Goal: Information Seeking & Learning: Compare options

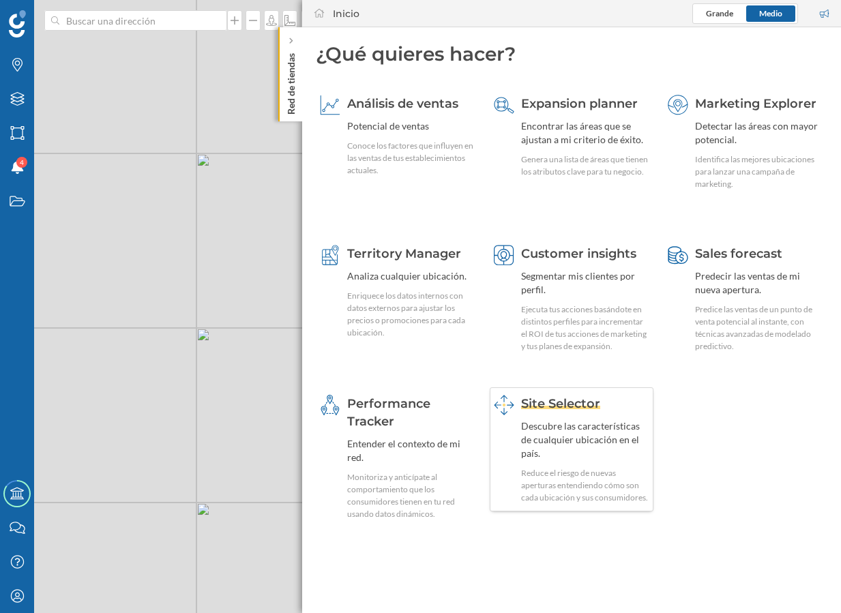
click at [572, 443] on div "Descubre las características de cualquier ubicación en el país." at bounding box center [585, 440] width 128 height 41
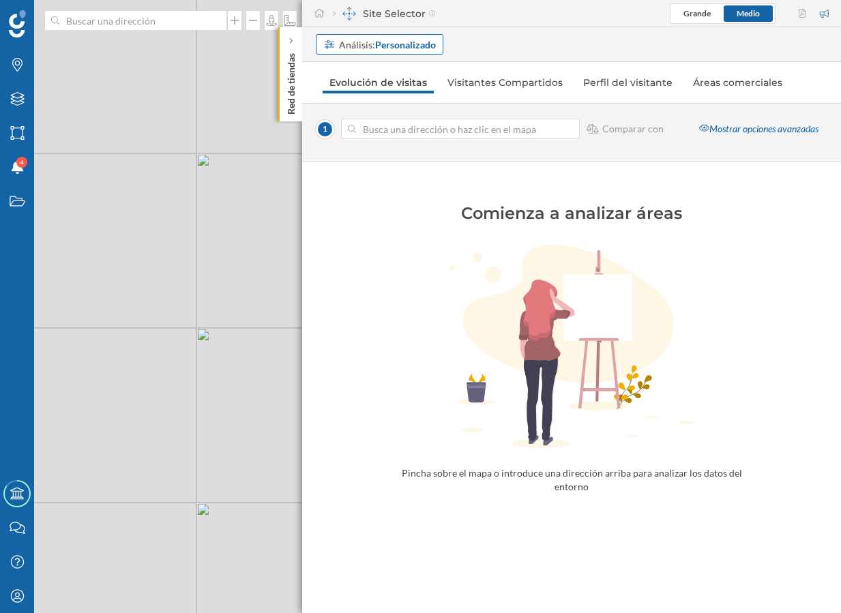
click at [402, 42] on strong "Personalizado" at bounding box center [405, 45] width 61 height 12
click at [381, 117] on div "Área comercial" at bounding box center [355, 121] width 65 height 12
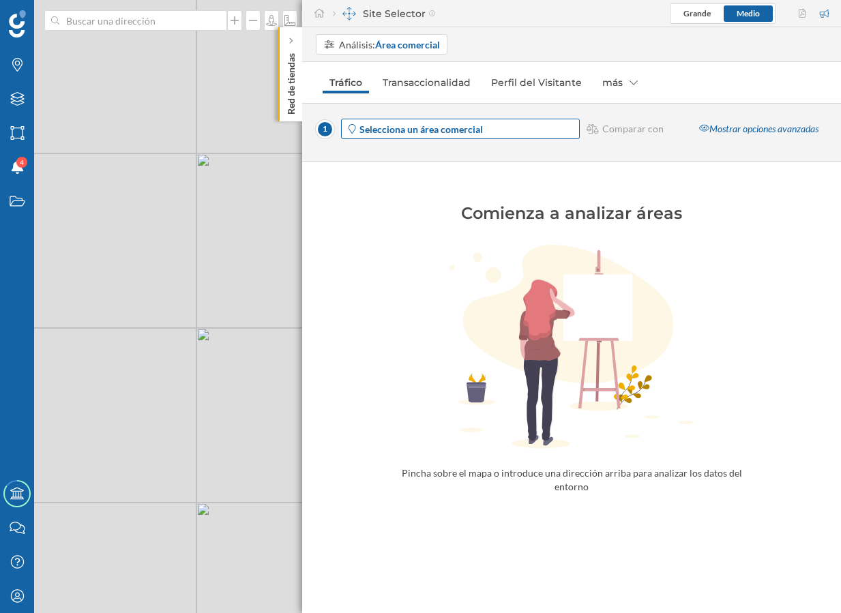
click at [481, 128] on strong "Selecciona un área comercial" at bounding box center [420, 129] width 123 height 12
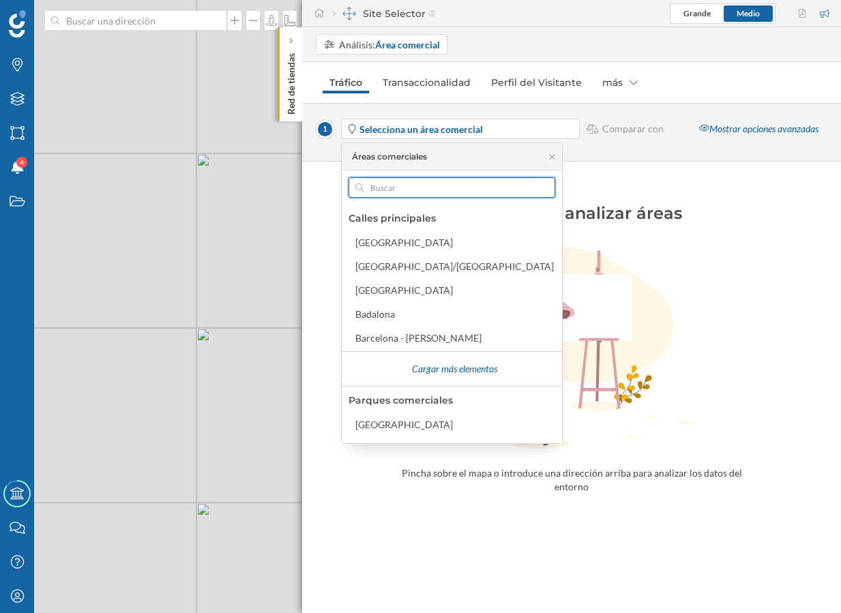
click at [422, 188] on input "text" at bounding box center [452, 187] width 177 height 20
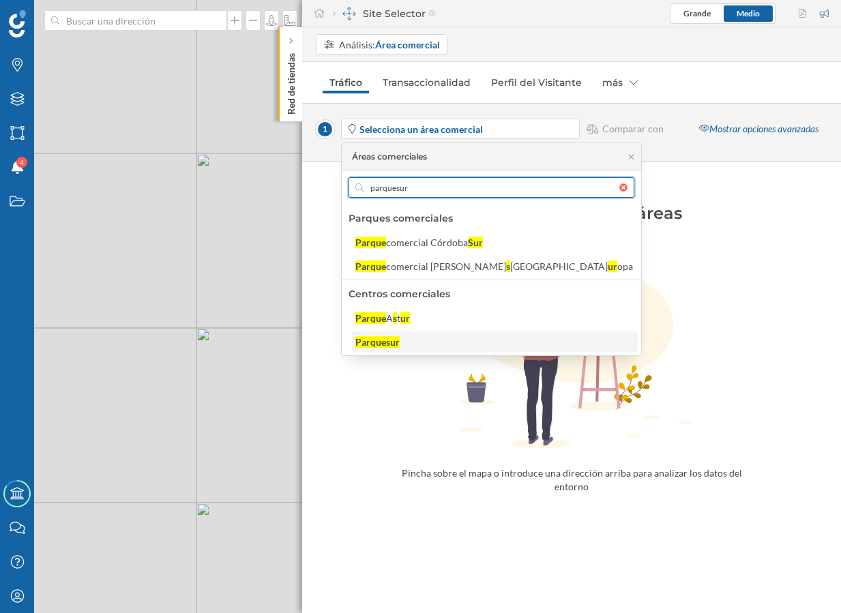
type input "parquesur"
click at [427, 340] on div "Parquesur" at bounding box center [494, 342] width 278 height 14
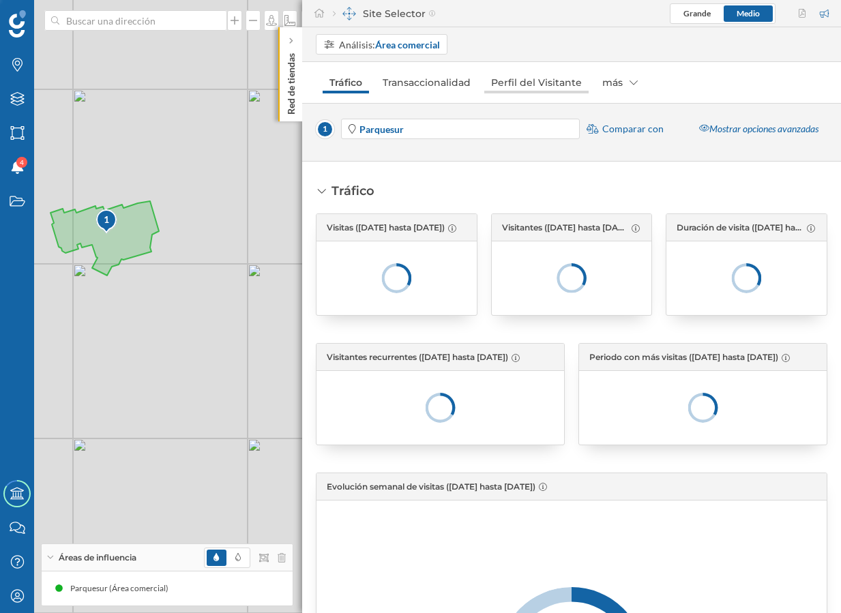
click at [551, 89] on link "Perfil del Visitante" at bounding box center [536, 83] width 104 height 22
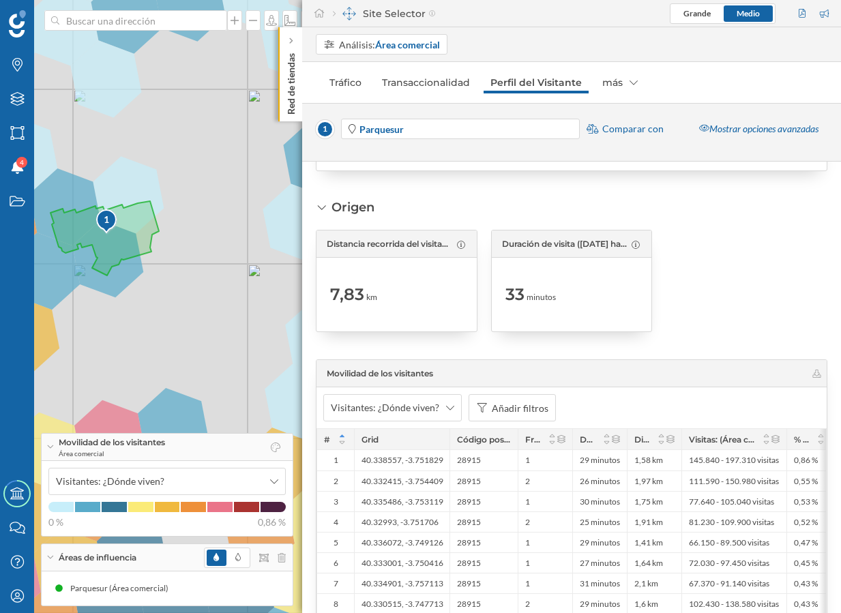
scroll to position [2508, 0]
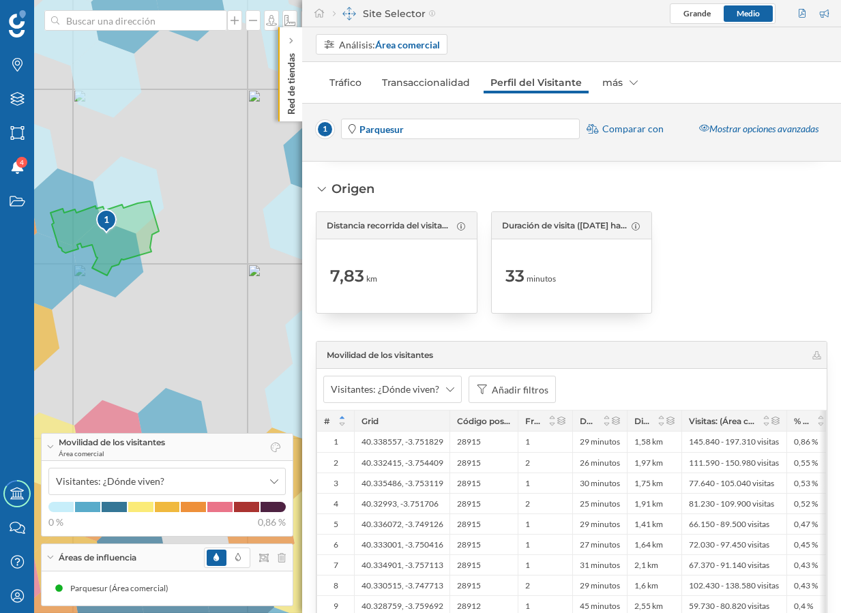
click at [634, 128] on span "Comparar con" at bounding box center [632, 129] width 61 height 14
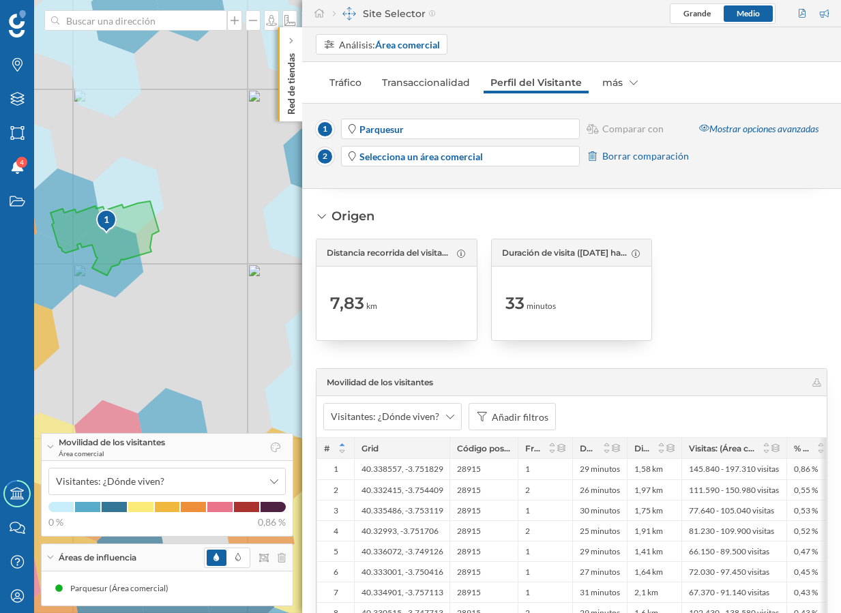
click at [621, 157] on span "Borrar comparación" at bounding box center [645, 156] width 87 height 14
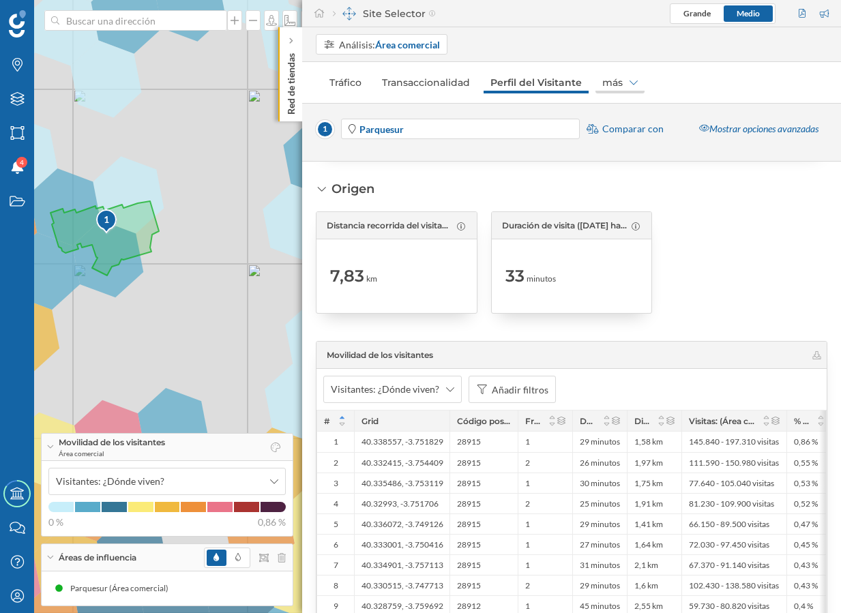
click at [620, 83] on div "más" at bounding box center [620, 83] width 49 height 22
click at [626, 115] on div "Visitantes Compartidos" at bounding box center [644, 112] width 100 height 12
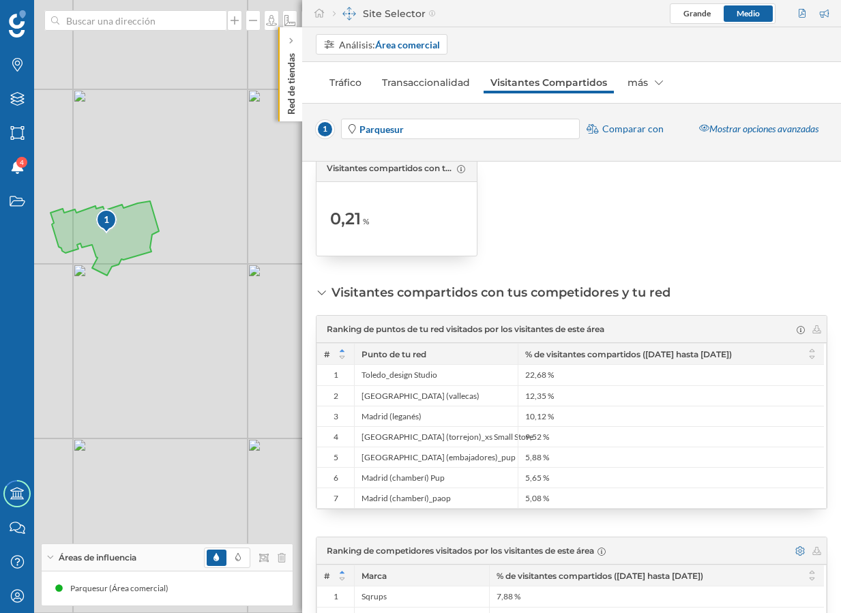
scroll to position [0, 0]
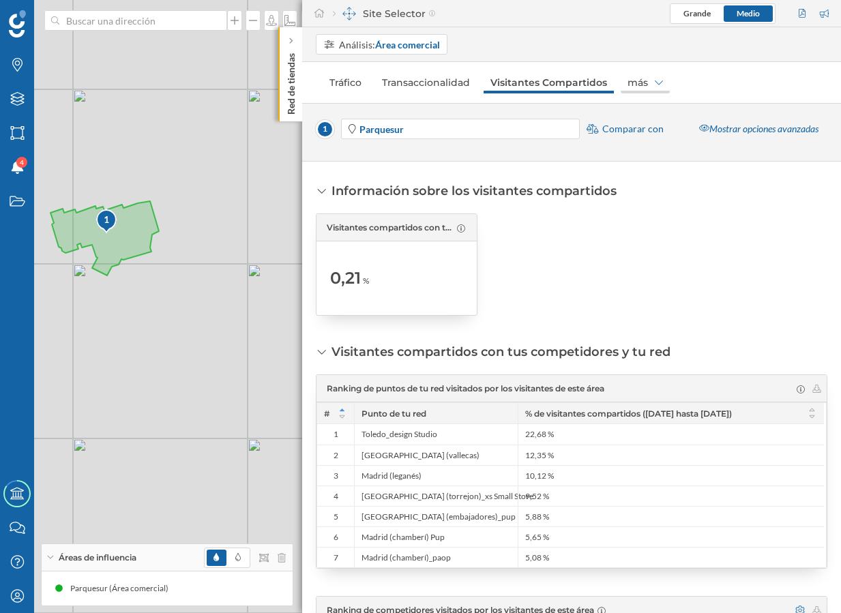
click at [646, 80] on div "más" at bounding box center [645, 83] width 49 height 22
click at [653, 106] on div "Perfil del Visitante" at bounding box center [658, 112] width 78 height 12
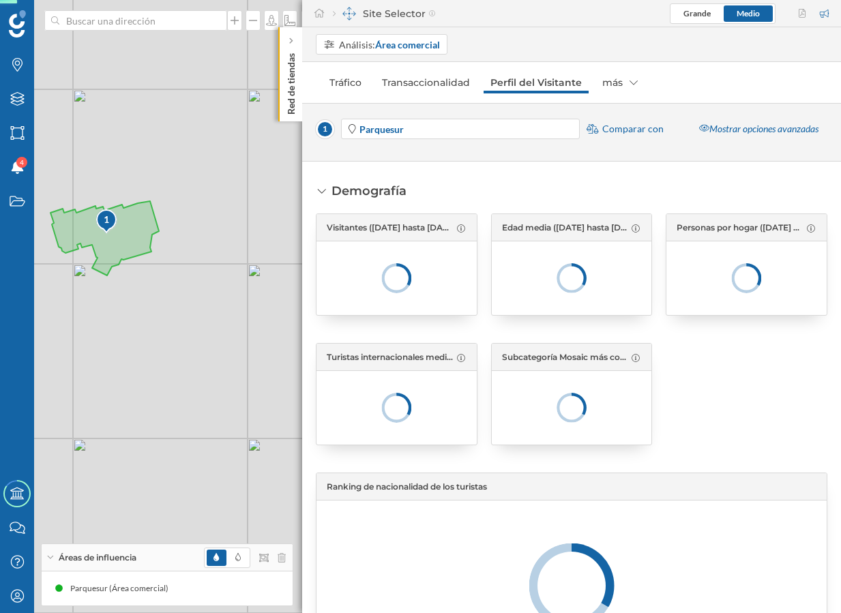
click at [617, 123] on span "Comparar con" at bounding box center [632, 129] width 61 height 14
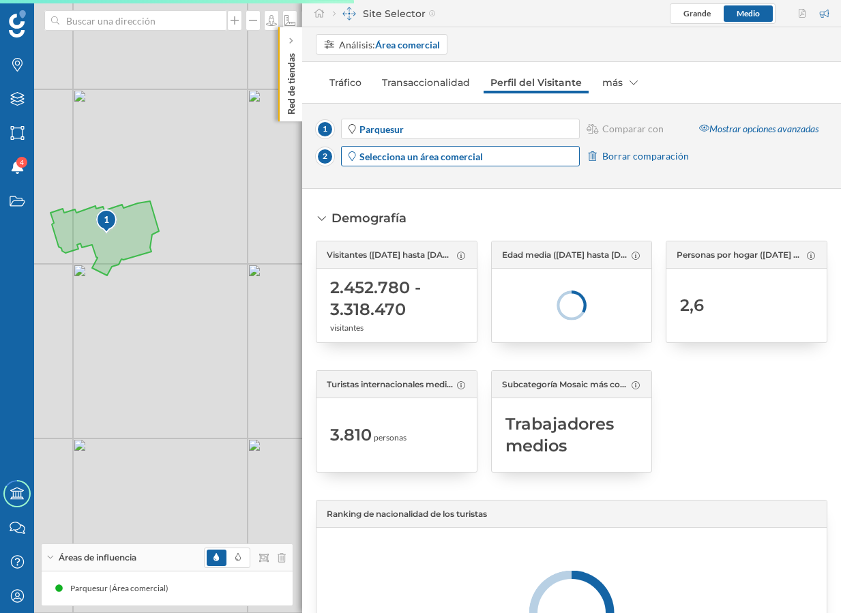
click at [531, 156] on span "Selecciona un área comercial" at bounding box center [468, 156] width 218 height 14
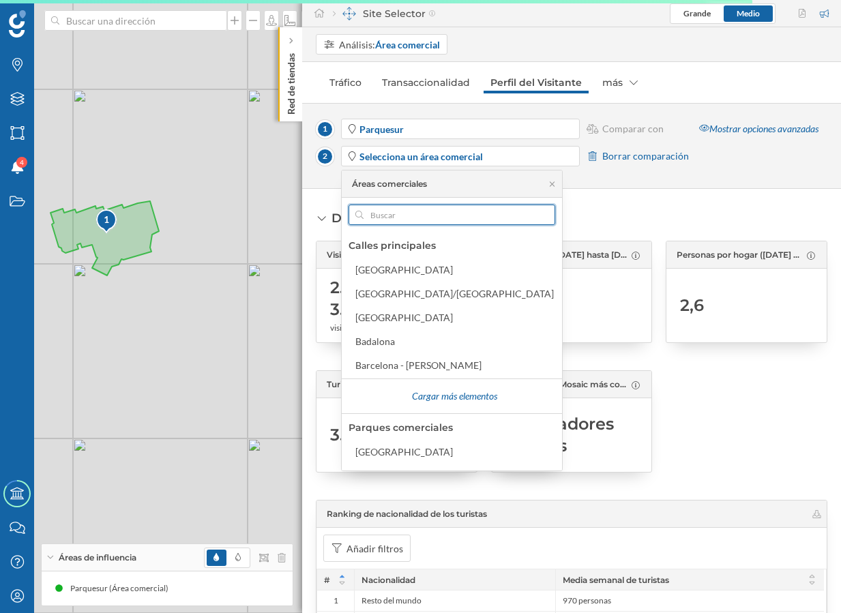
click at [454, 212] on input "text" at bounding box center [452, 215] width 177 height 20
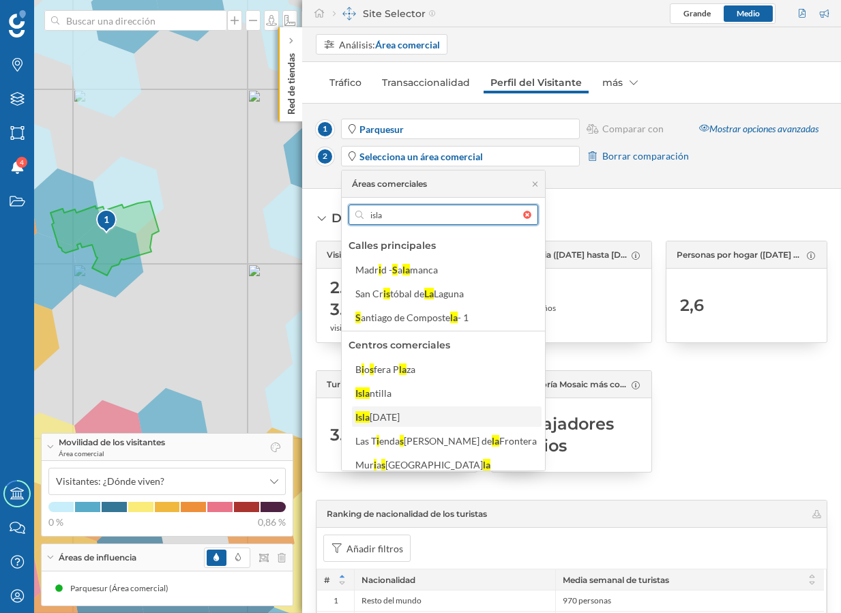
type input "isla"
click at [398, 415] on div "Isla [DATE]" at bounding box center [445, 417] width 181 height 14
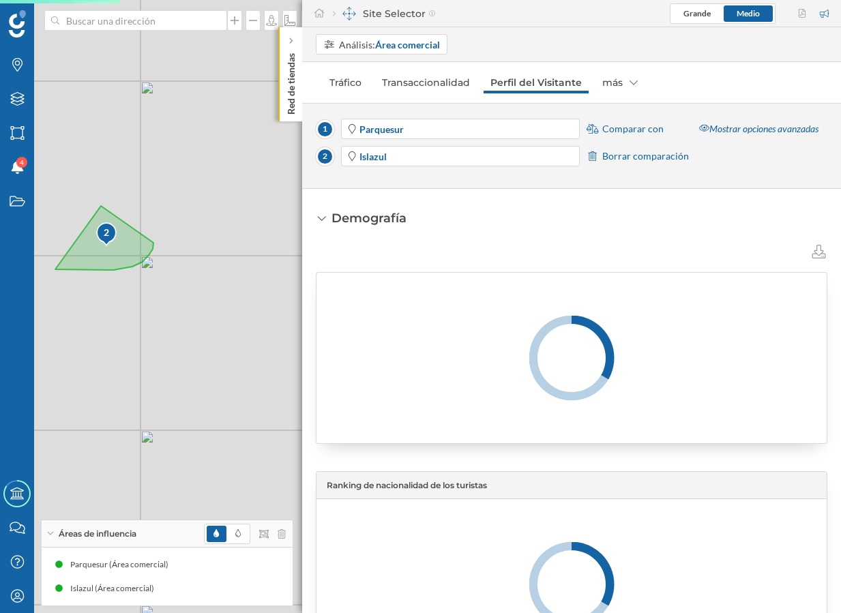
click at [651, 128] on span "Comparar con" at bounding box center [632, 129] width 61 height 14
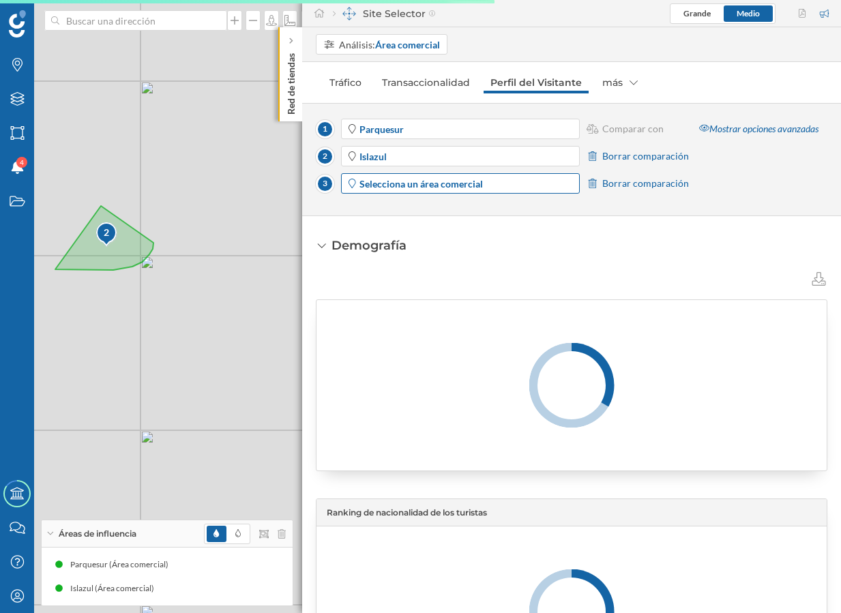
click at [520, 188] on span "Selecciona un área comercial" at bounding box center [468, 184] width 218 height 14
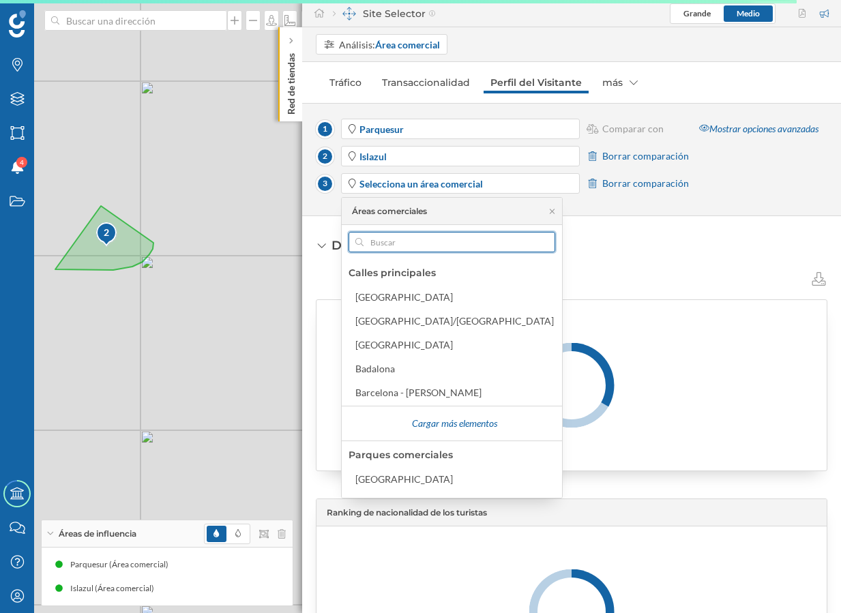
click at [458, 242] on input "text" at bounding box center [452, 242] width 177 height 20
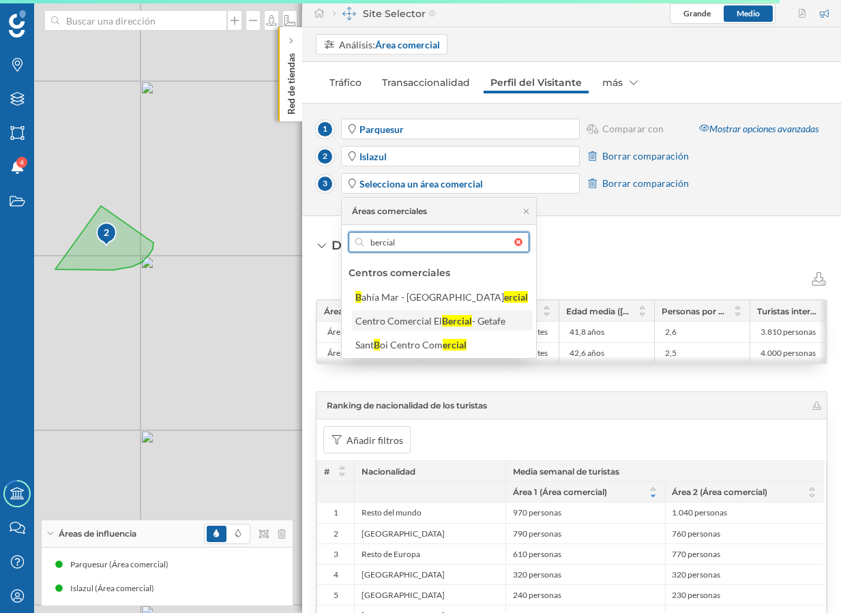
type input "bercial"
click at [445, 323] on div "Bercial" at bounding box center [457, 321] width 30 height 12
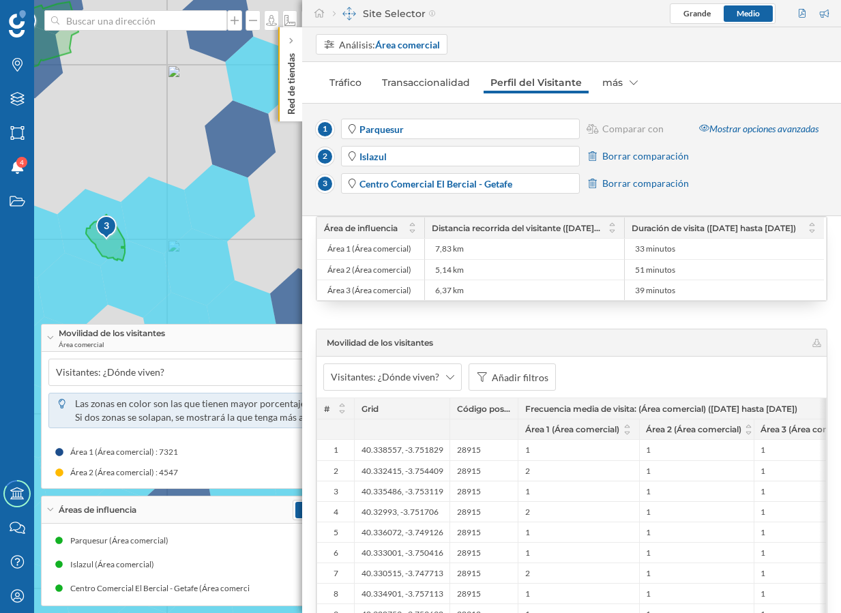
scroll to position [2552, 0]
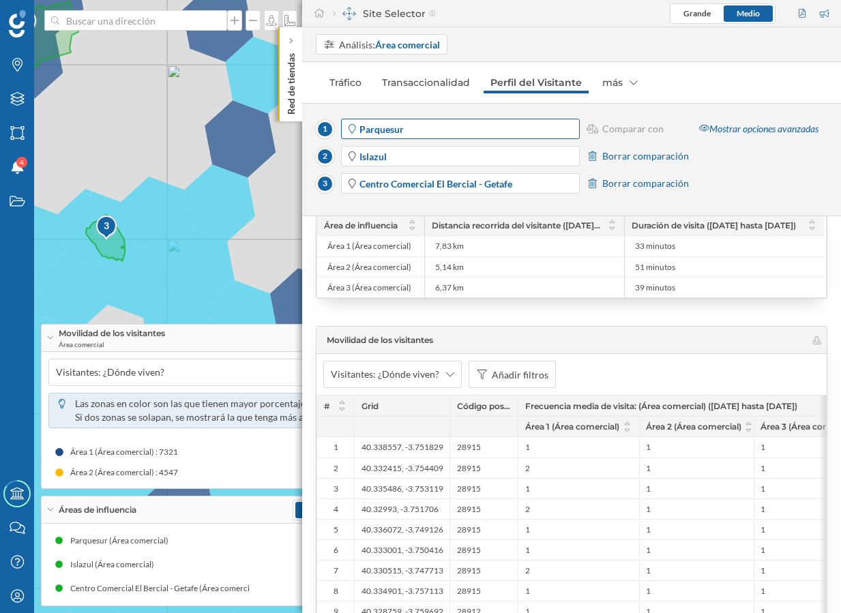
click at [447, 131] on span "Parquesur" at bounding box center [468, 129] width 218 height 14
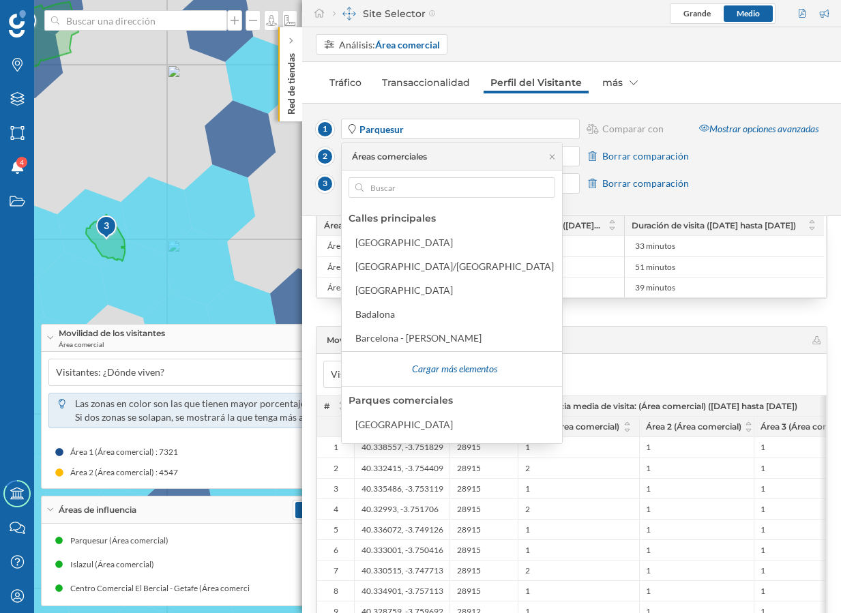
click at [627, 158] on span "Borrar comparación" at bounding box center [645, 156] width 87 height 14
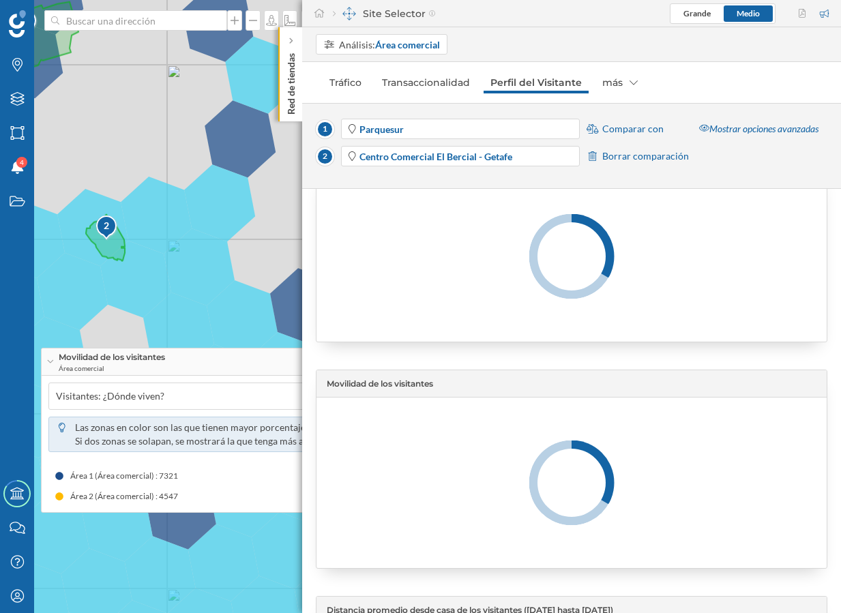
scroll to position [2529, 0]
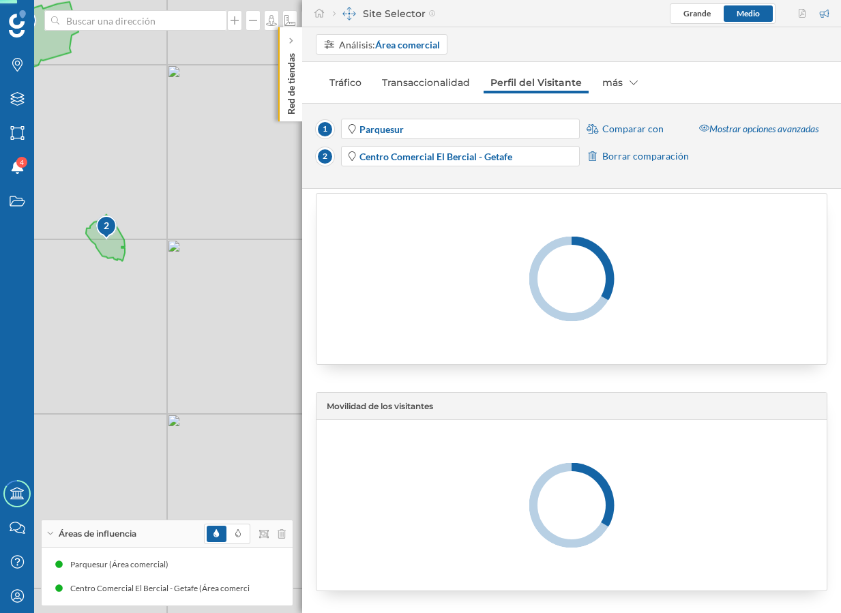
click at [634, 155] on span "Borrar comparación" at bounding box center [645, 156] width 87 height 14
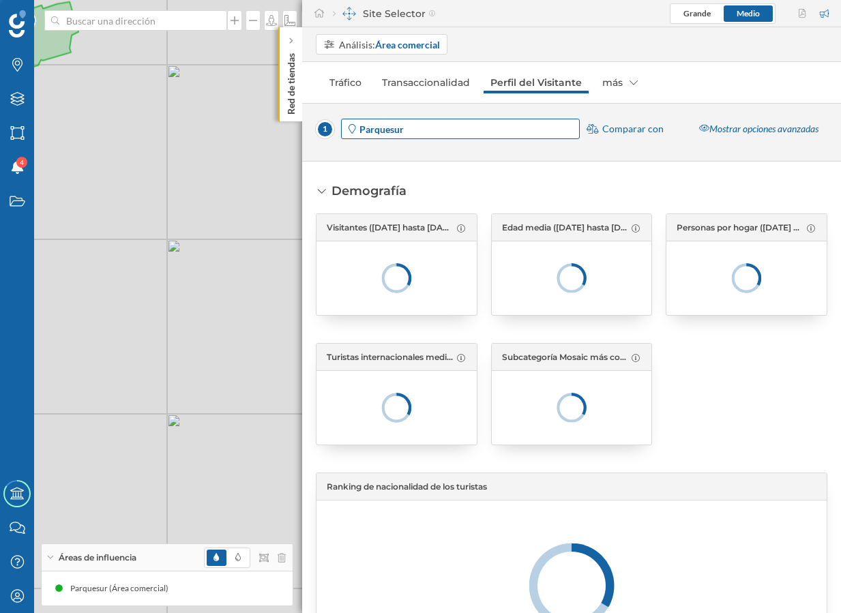
click at [473, 134] on span "Parquesur" at bounding box center [468, 129] width 218 height 14
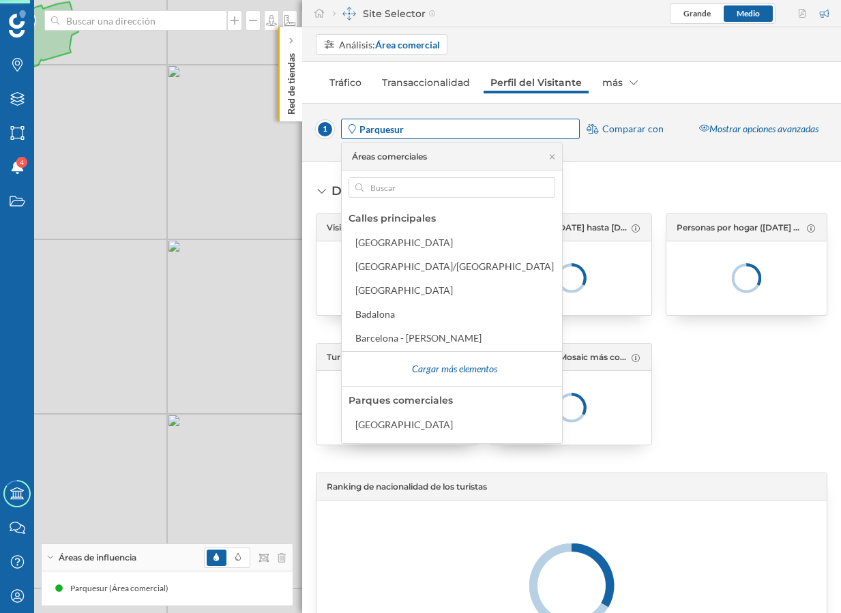
click at [473, 134] on span "Parquesur" at bounding box center [468, 129] width 218 height 14
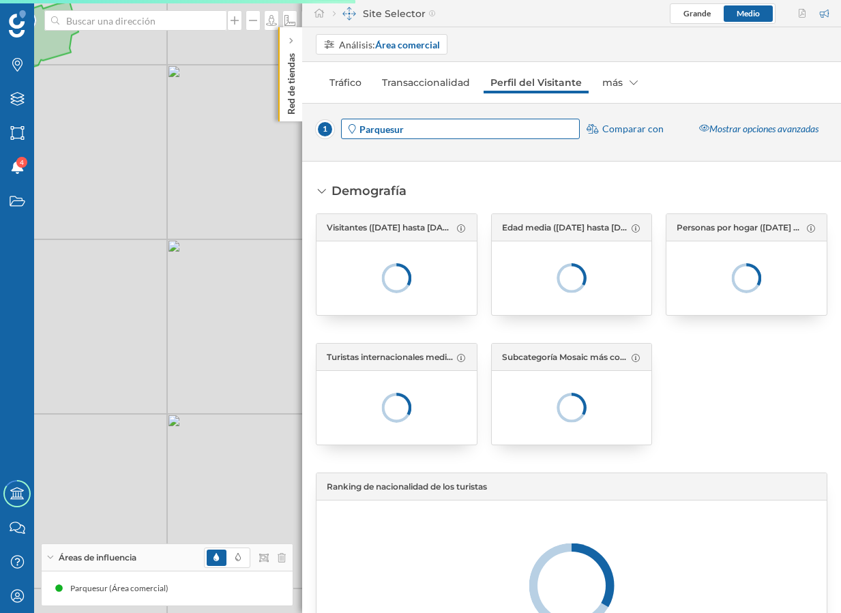
click at [475, 132] on span "Parquesur" at bounding box center [468, 129] width 218 height 14
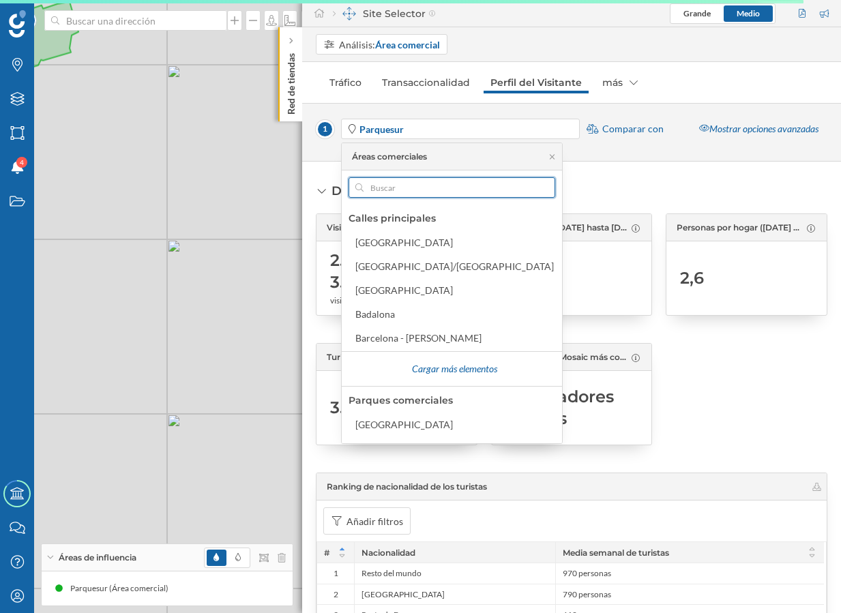
click at [426, 183] on input "text" at bounding box center [452, 187] width 177 height 20
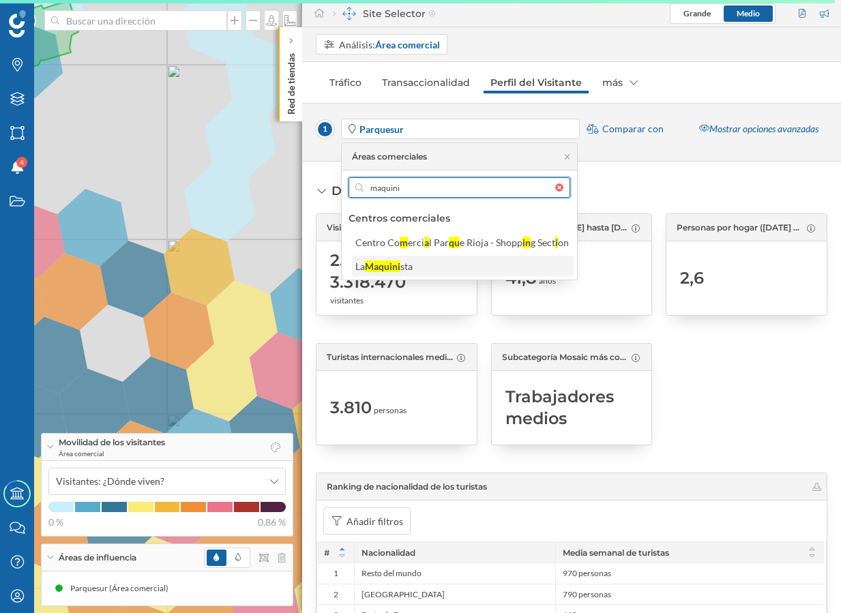
type input "maquini"
click at [404, 257] on div "La Maquini sta" at bounding box center [463, 266] width 222 height 20
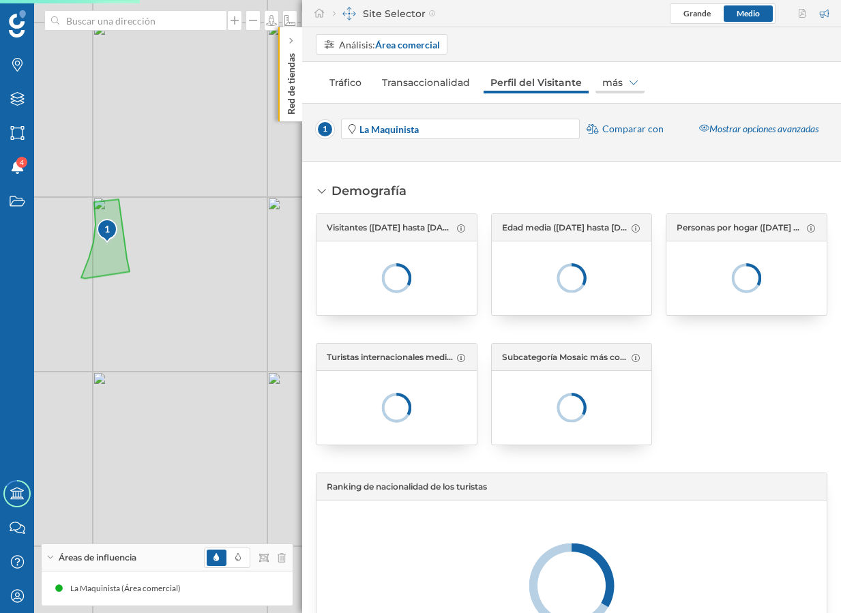
click at [616, 77] on div "más" at bounding box center [620, 83] width 49 height 22
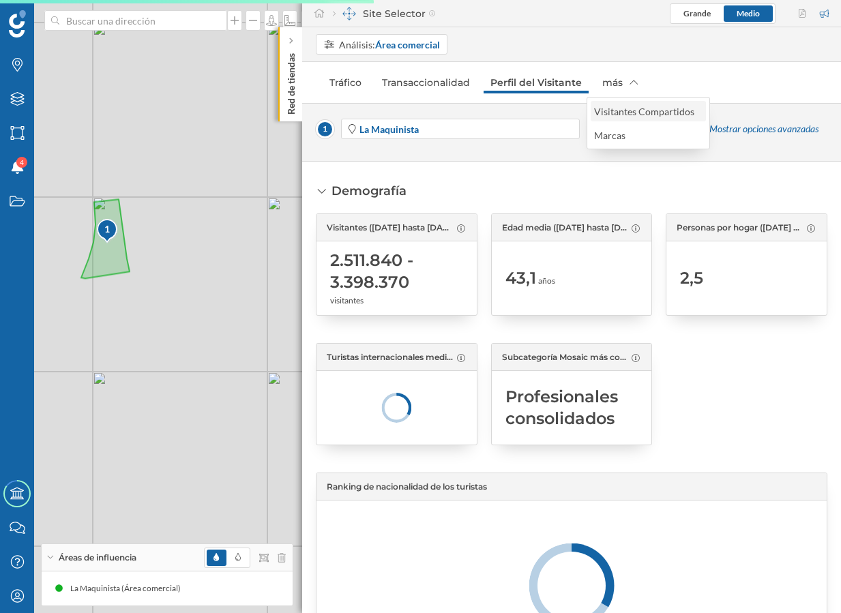
click at [614, 111] on div "Visitantes Compartidos" at bounding box center [644, 112] width 100 height 12
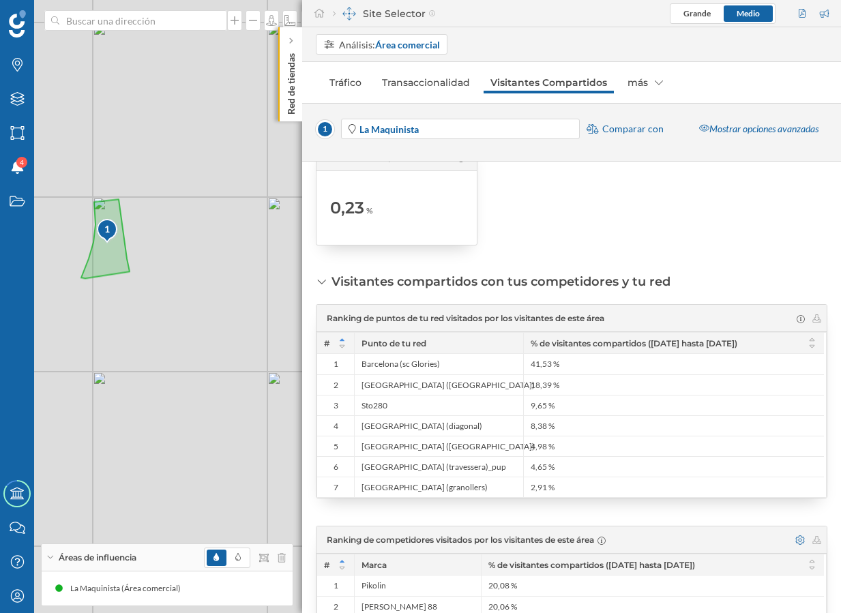
scroll to position [0, 0]
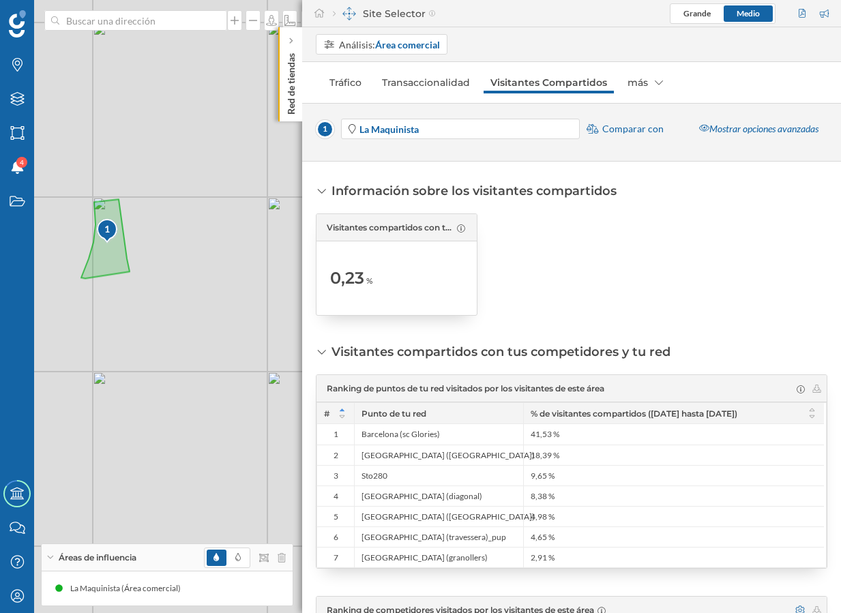
click at [645, 130] on span "Comparar con" at bounding box center [632, 129] width 61 height 14
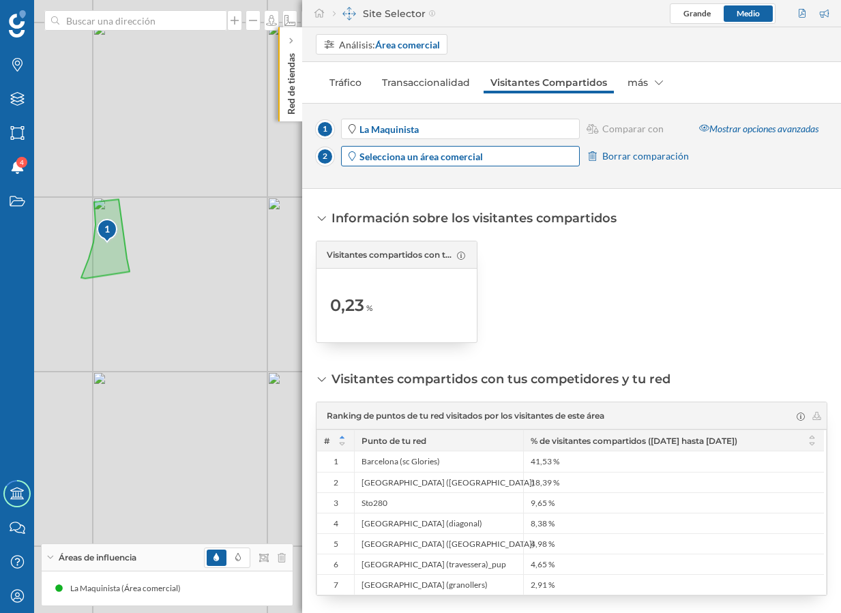
click at [473, 161] on strong "Selecciona un área comercial" at bounding box center [420, 157] width 123 height 12
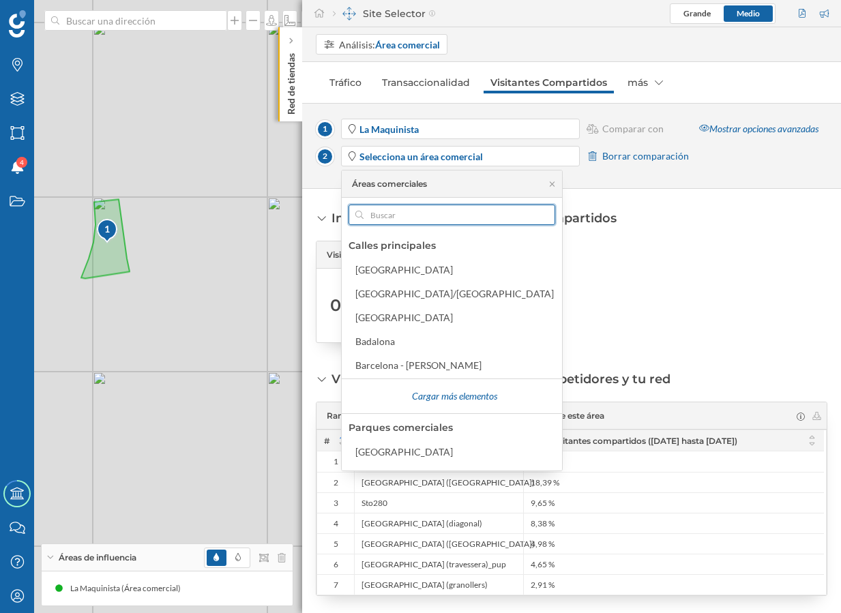
click at [422, 218] on input "text" at bounding box center [452, 215] width 177 height 20
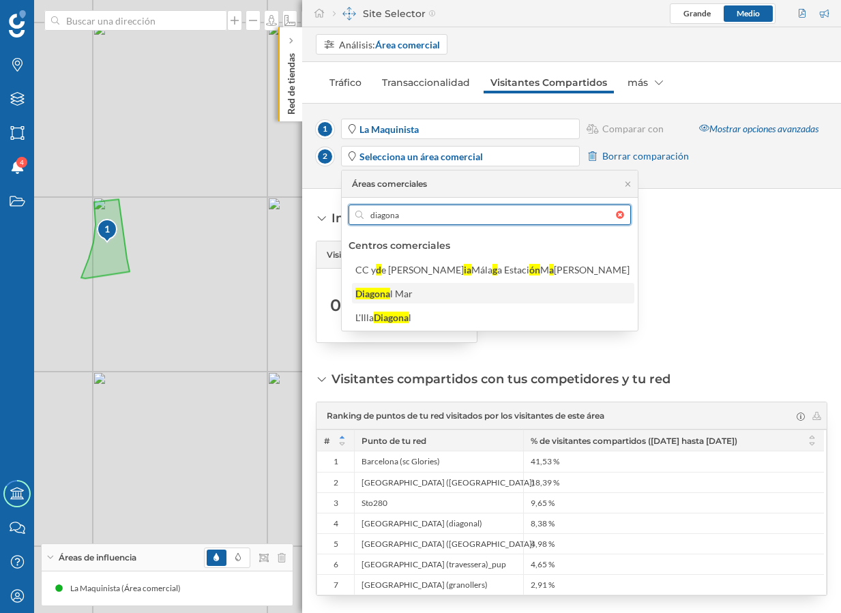
type input "diagona"
click at [375, 290] on div "Diagona" at bounding box center [372, 294] width 35 height 12
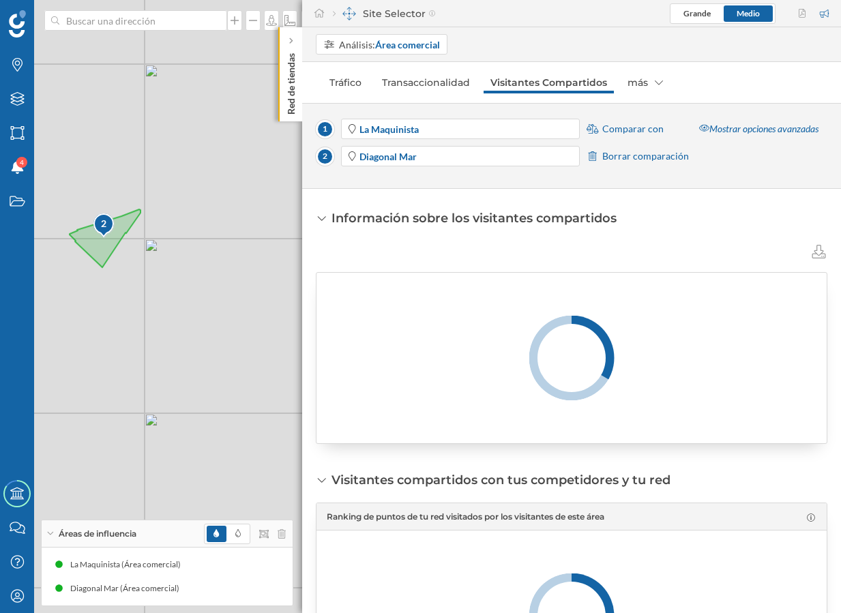
click at [638, 132] on span "Comparar con" at bounding box center [632, 129] width 61 height 14
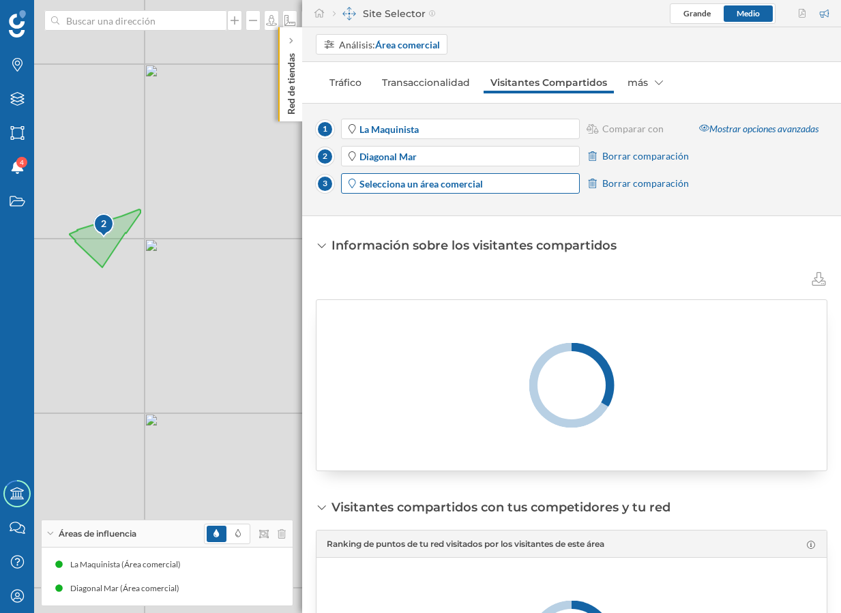
click at [484, 188] on span "Selecciona un área comercial" at bounding box center [468, 184] width 218 height 14
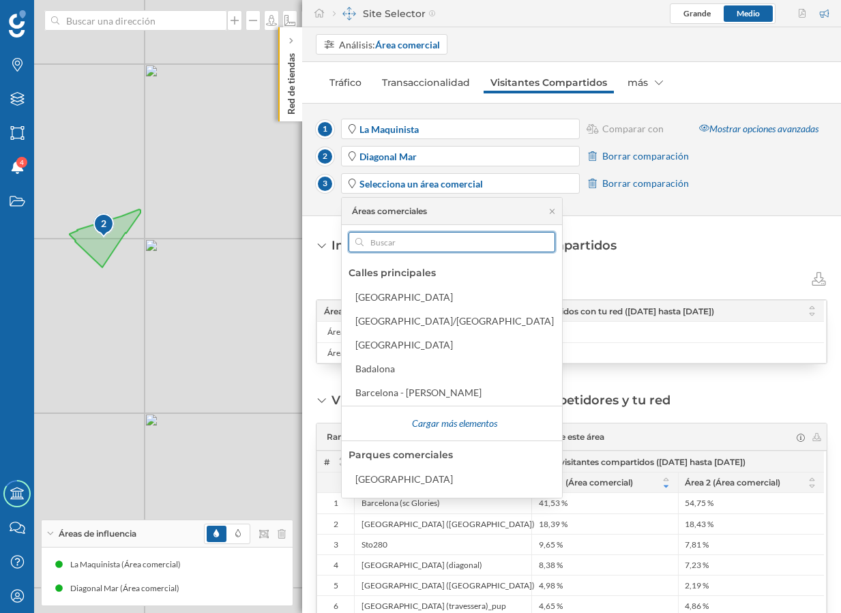
click at [446, 235] on input "text" at bounding box center [452, 242] width 177 height 20
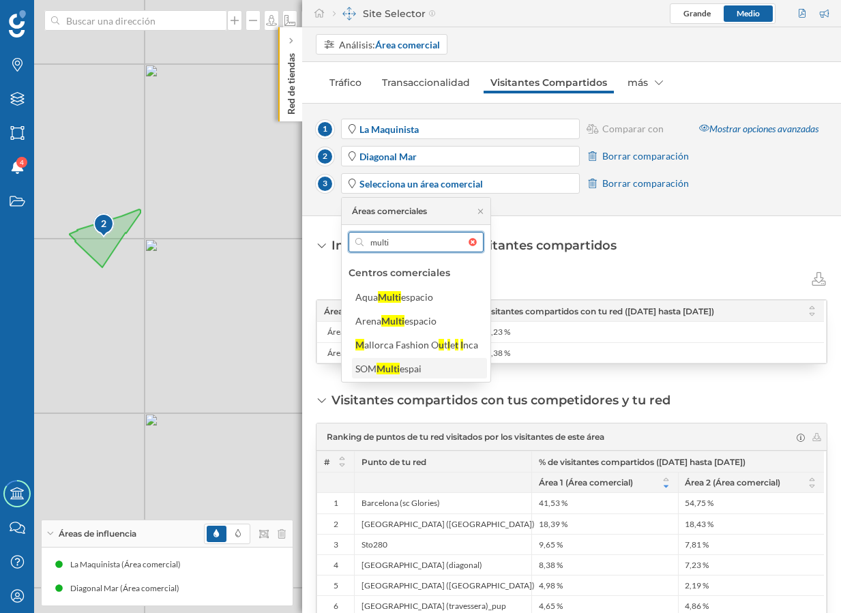
type input "multi"
click at [401, 372] on div "espai" at bounding box center [411, 369] width 22 height 12
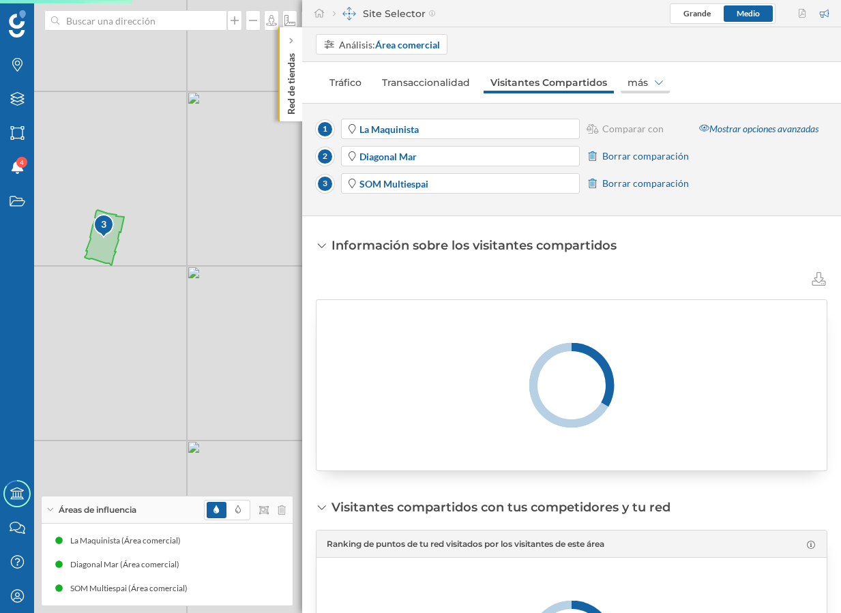
click at [632, 88] on div "más" at bounding box center [645, 83] width 49 height 22
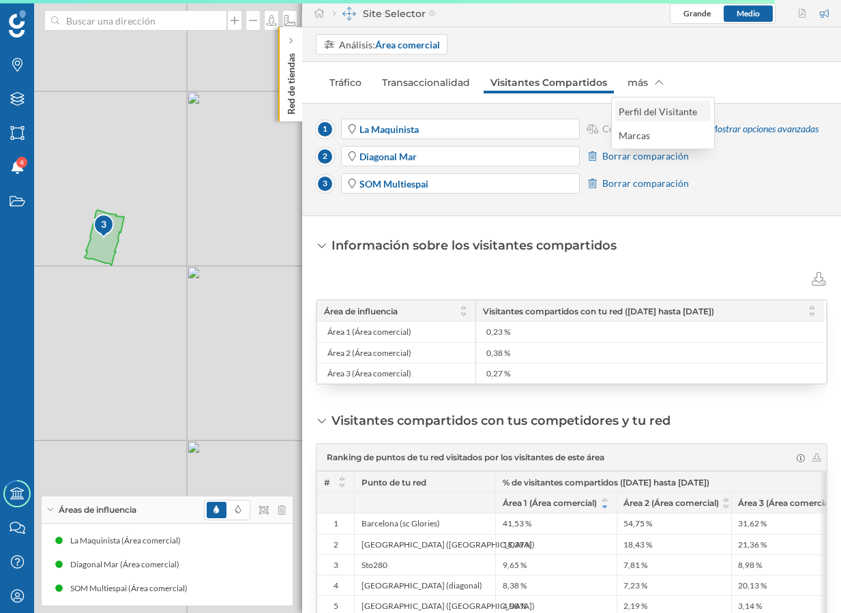
click at [637, 111] on div "Perfil del Visitante" at bounding box center [658, 112] width 78 height 12
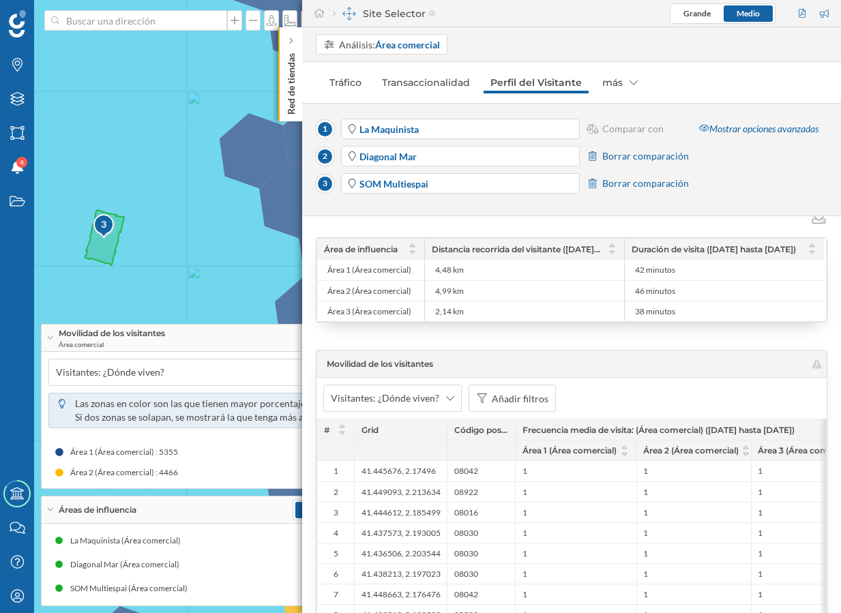
scroll to position [2503, 0]
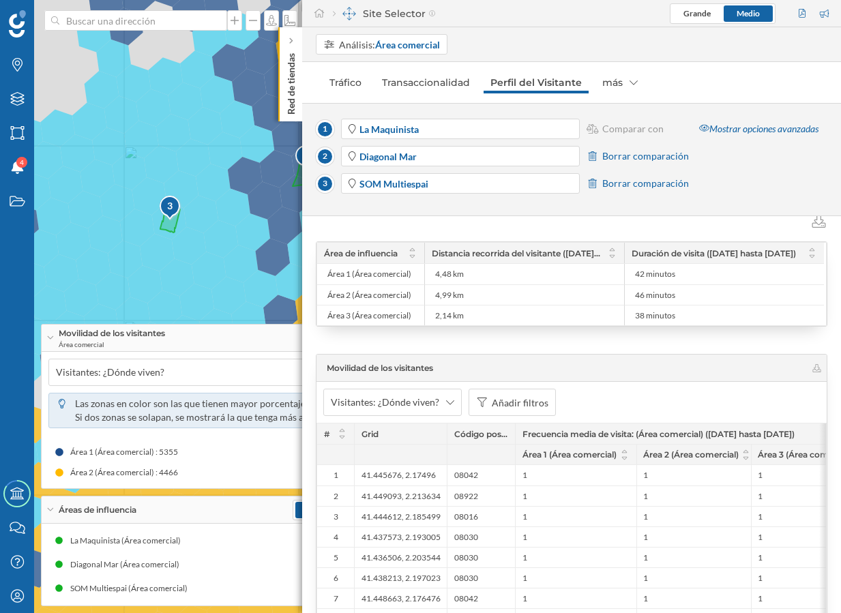
click at [616, 158] on span "Borrar comparación" at bounding box center [645, 156] width 87 height 14
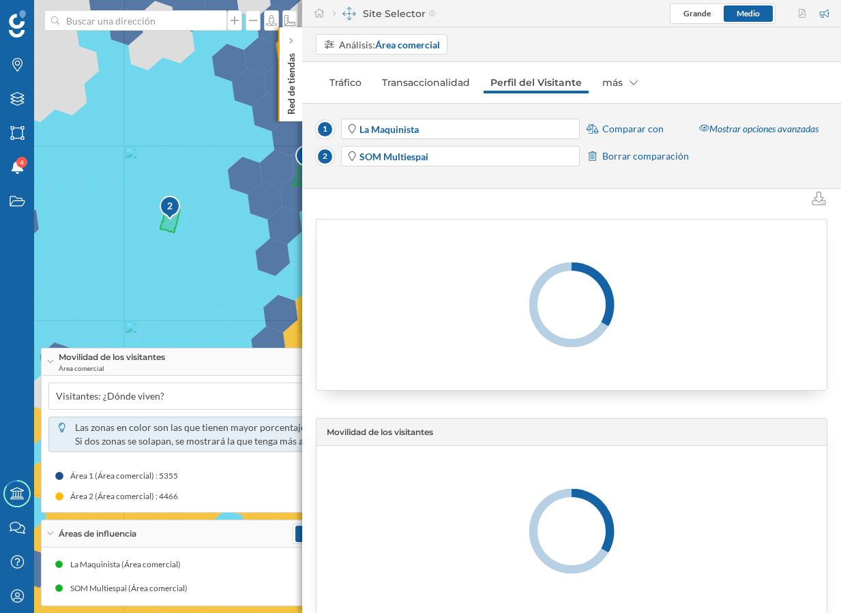
scroll to position [2501, 0]
click at [616, 158] on span "Borrar comparación" at bounding box center [645, 156] width 87 height 14
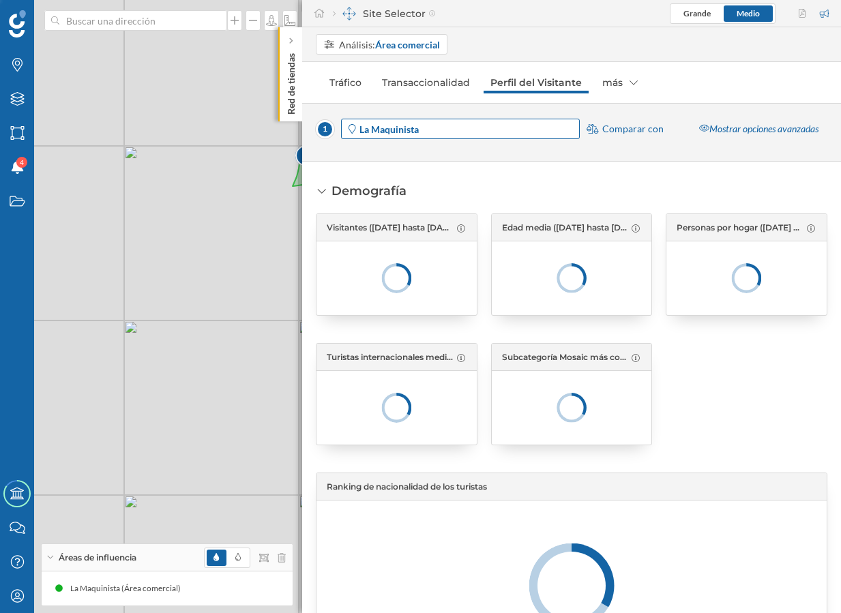
click at [471, 126] on span "La Maquinista" at bounding box center [468, 129] width 218 height 14
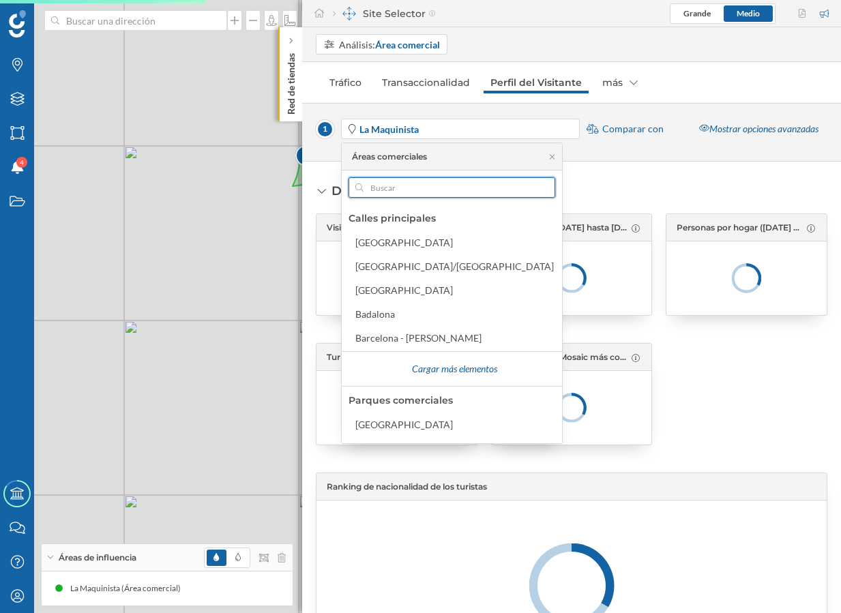
click at [434, 183] on input "text" at bounding box center [452, 187] width 177 height 20
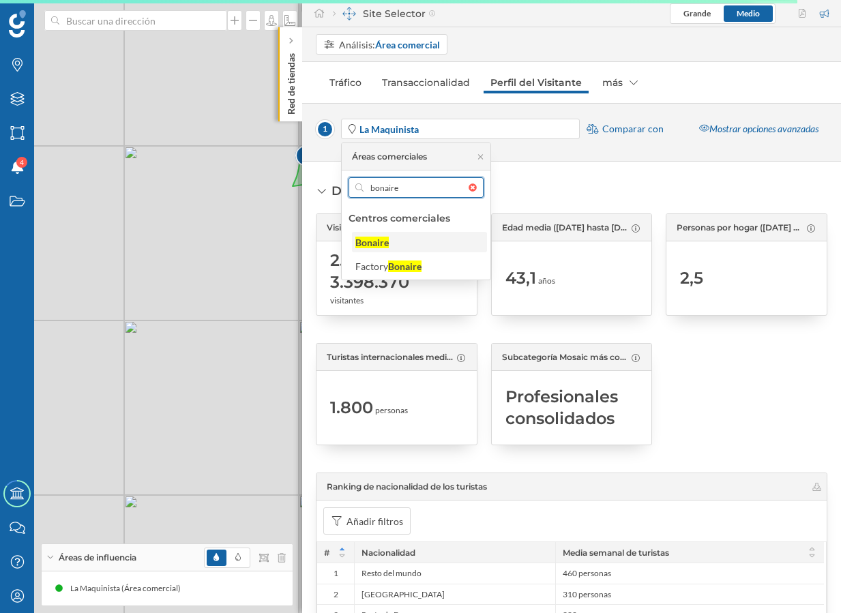
type input "bonaire"
click at [445, 244] on div "Bonaire" at bounding box center [418, 242] width 127 height 14
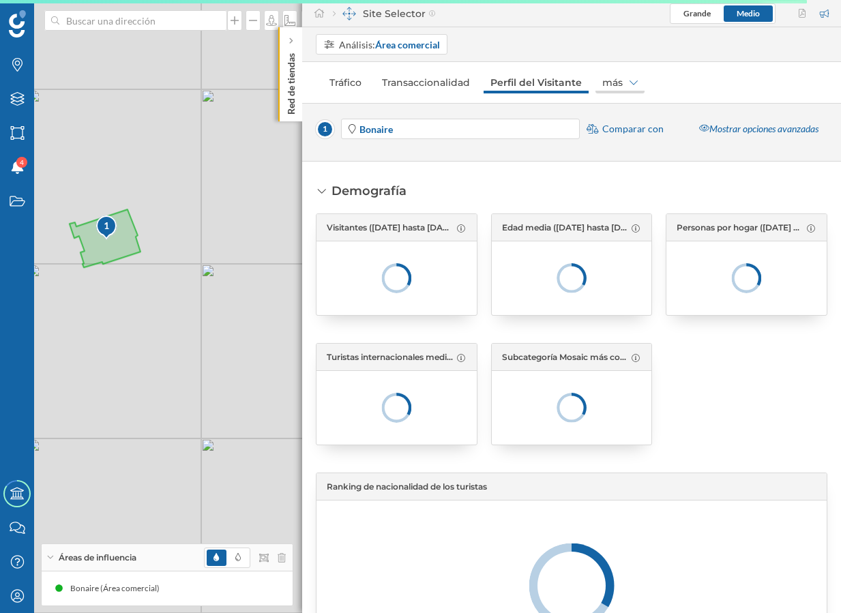
click at [626, 79] on div "más" at bounding box center [620, 83] width 49 height 22
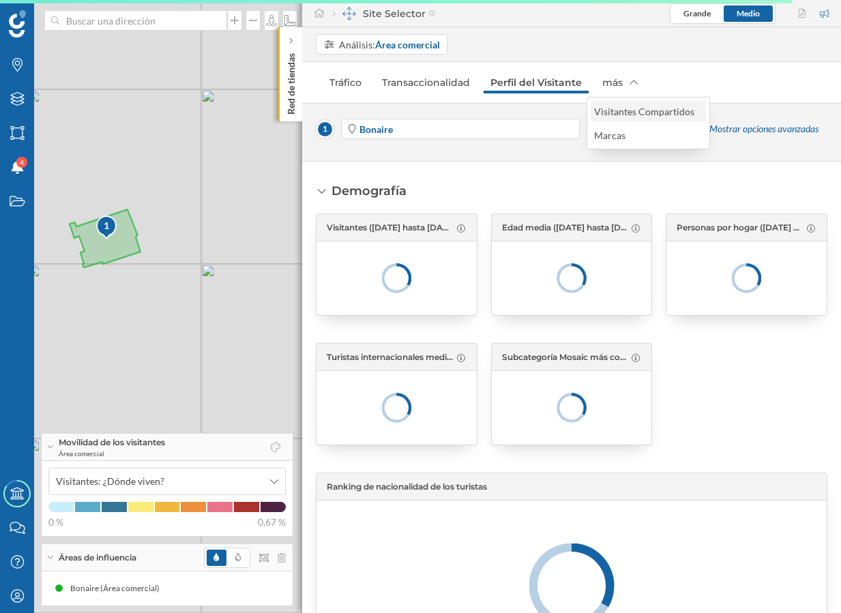
click at [626, 109] on div "Visitantes Compartidos" at bounding box center [644, 112] width 100 height 12
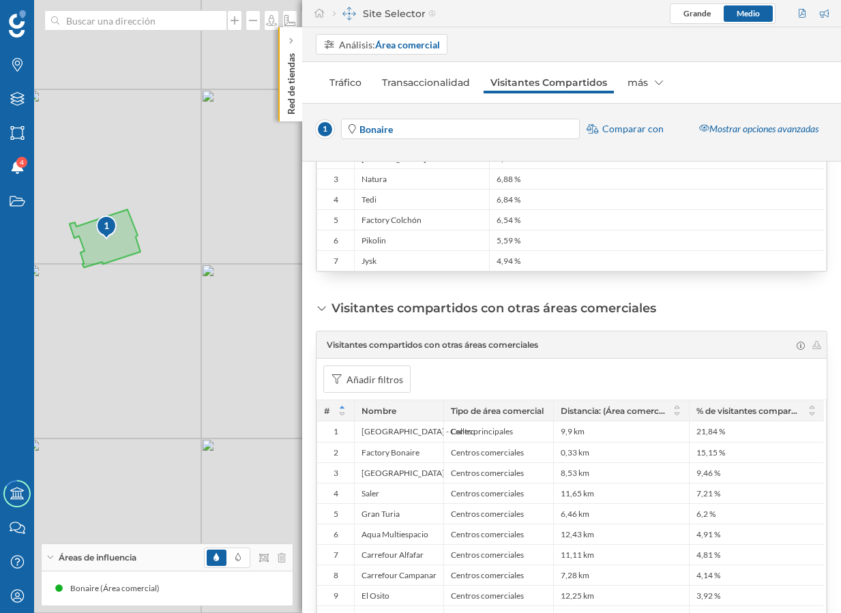
scroll to position [595, 0]
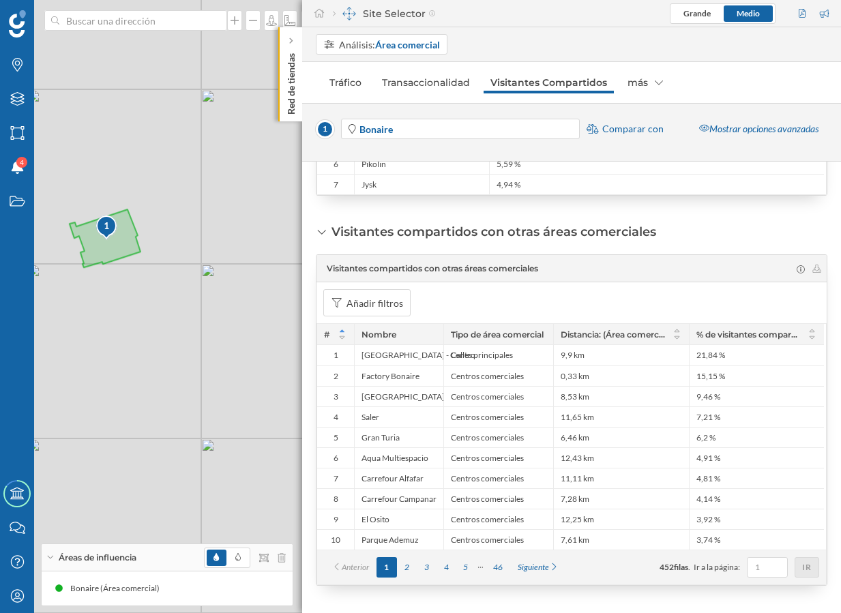
click at [619, 129] on span "Comparar con" at bounding box center [632, 129] width 61 height 14
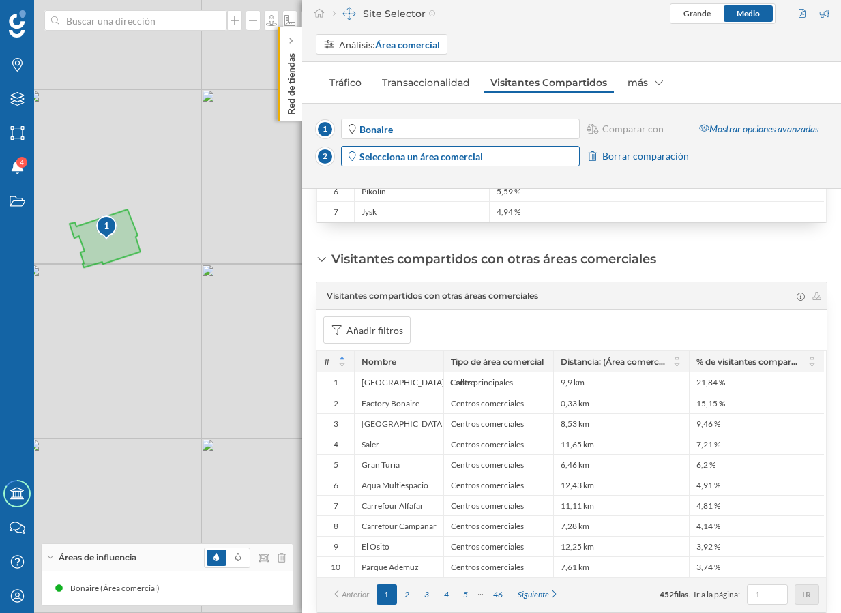
click at [465, 158] on strong "Selecciona un área comercial" at bounding box center [420, 157] width 123 height 12
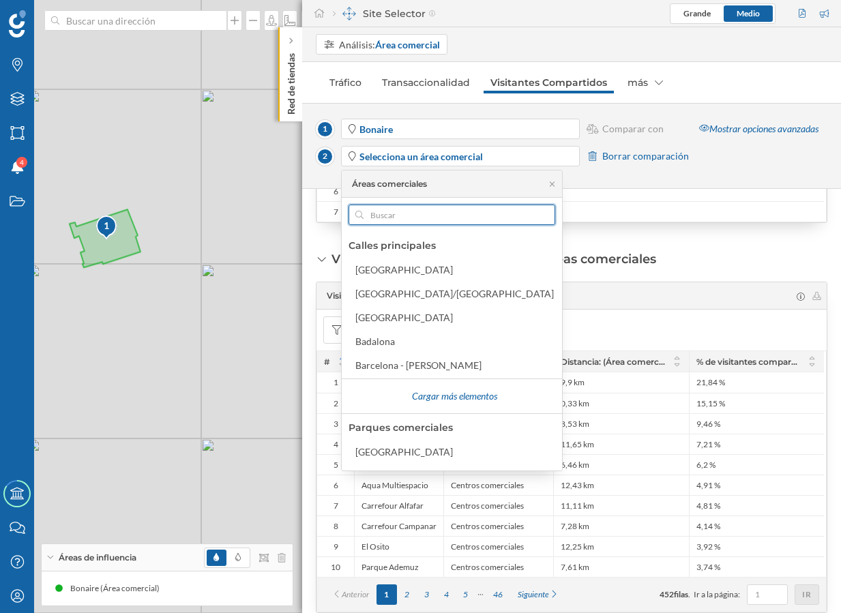
click at [426, 211] on input "text" at bounding box center [452, 215] width 177 height 20
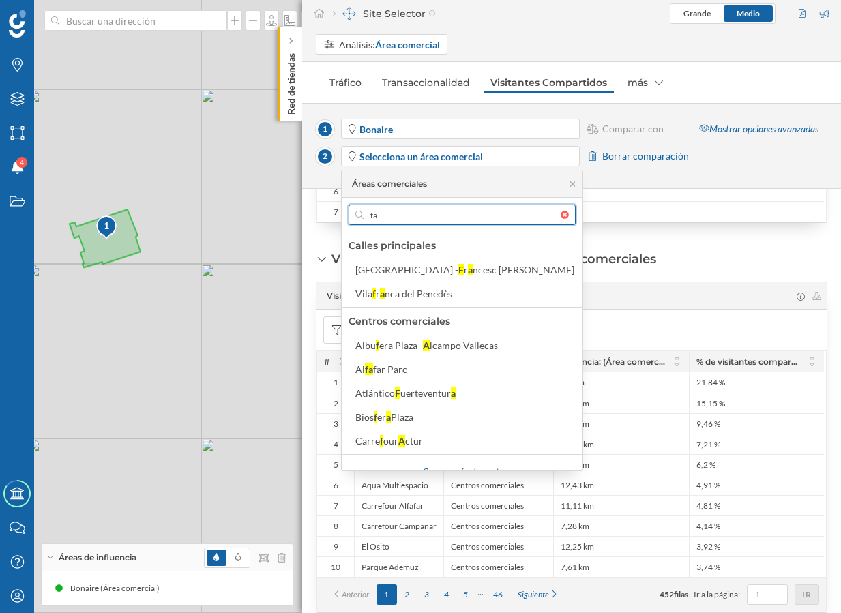
type input "f"
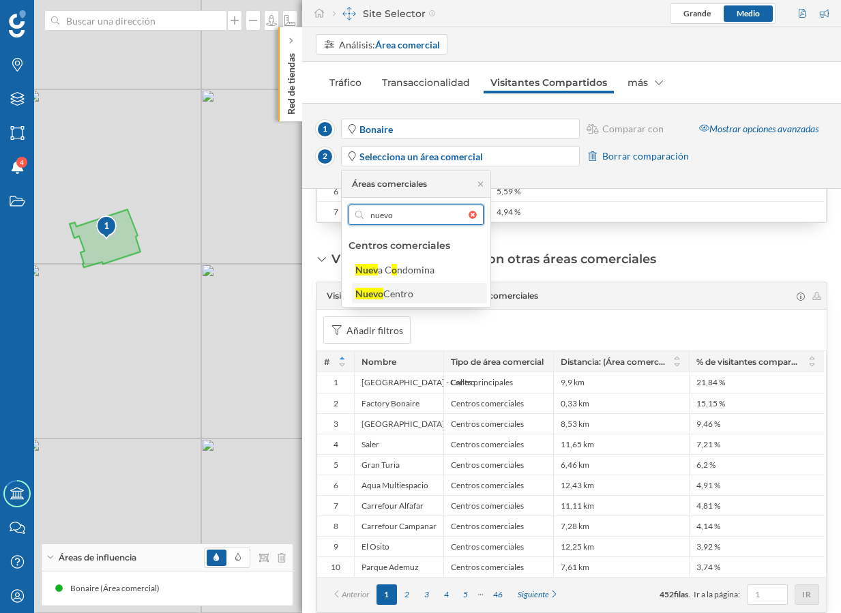
type input "nuevo"
click at [419, 299] on div "[GEOGRAPHIC_DATA]" at bounding box center [418, 294] width 127 height 14
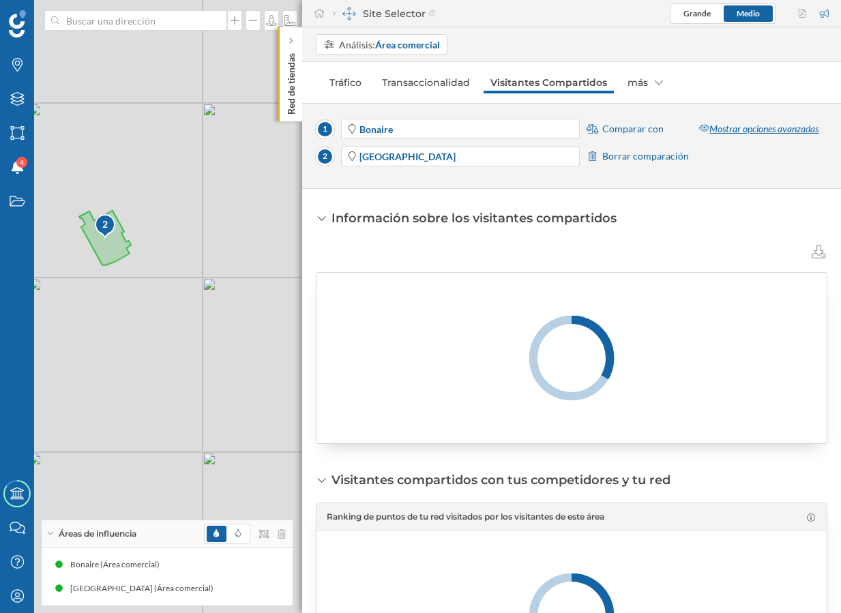
click at [724, 125] on div "Mostrar opciones avanzadas" at bounding box center [758, 129] width 137 height 20
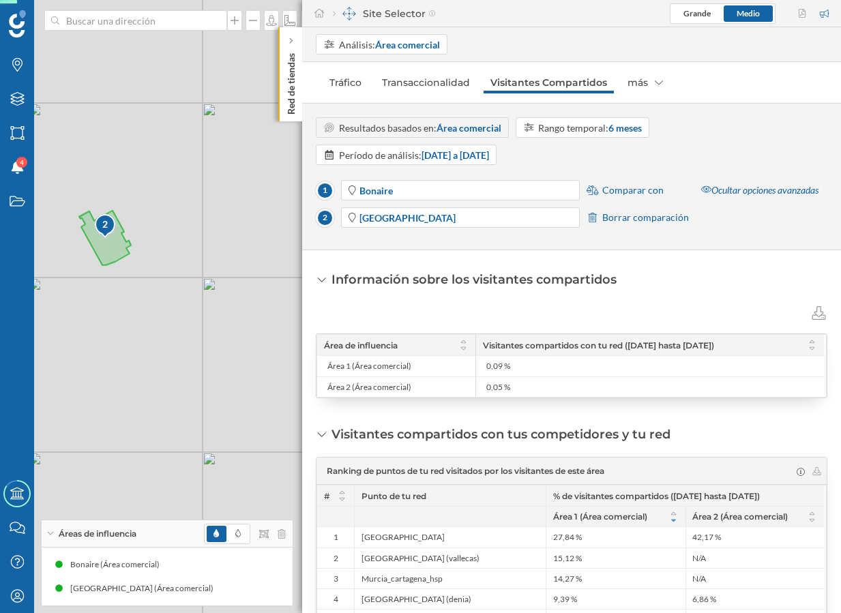
click at [643, 190] on span "Comparar con" at bounding box center [632, 190] width 61 height 14
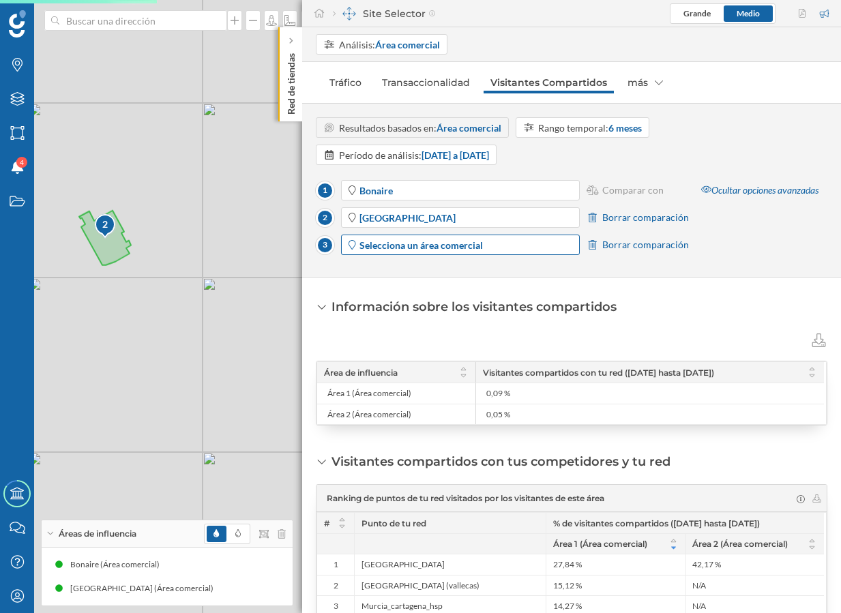
click at [531, 238] on span "Selecciona un área comercial" at bounding box center [468, 245] width 218 height 14
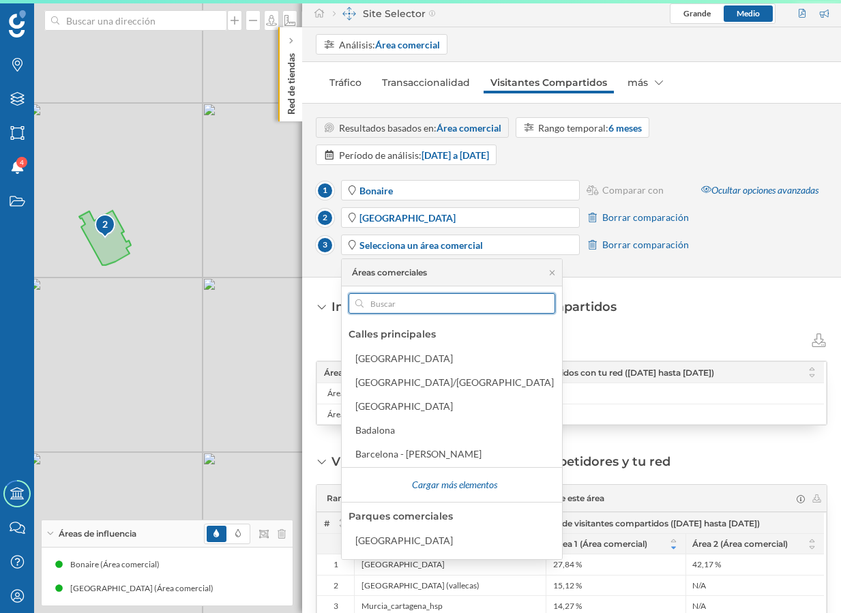
click at [437, 299] on input "text" at bounding box center [452, 303] width 177 height 20
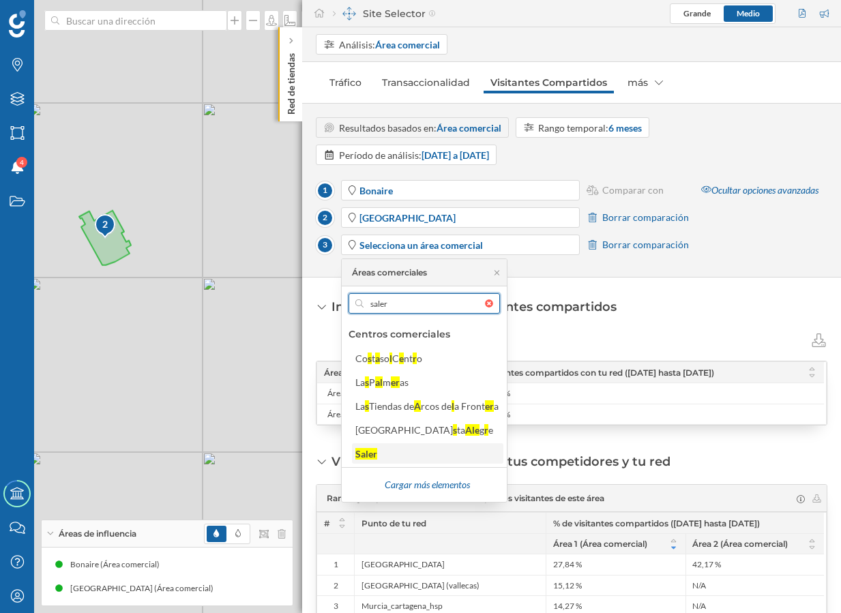
type input "saler"
click at [409, 454] on div "Saler" at bounding box center [426, 454] width 143 height 14
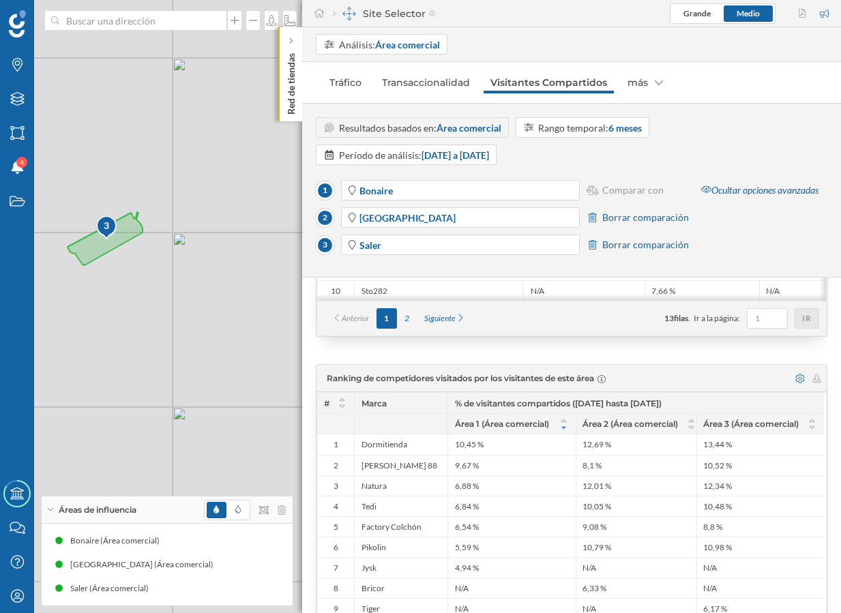
scroll to position [774, 0]
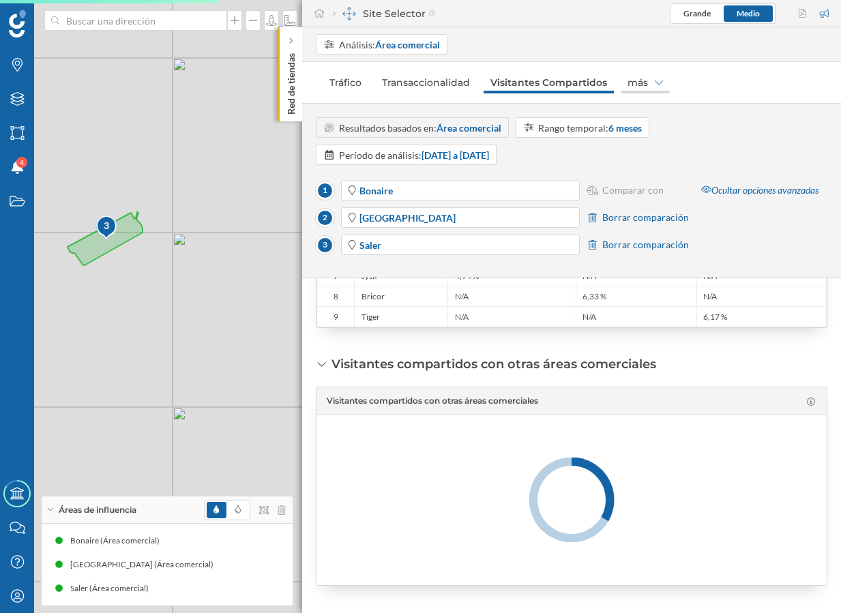
click at [640, 85] on div "más" at bounding box center [645, 83] width 49 height 22
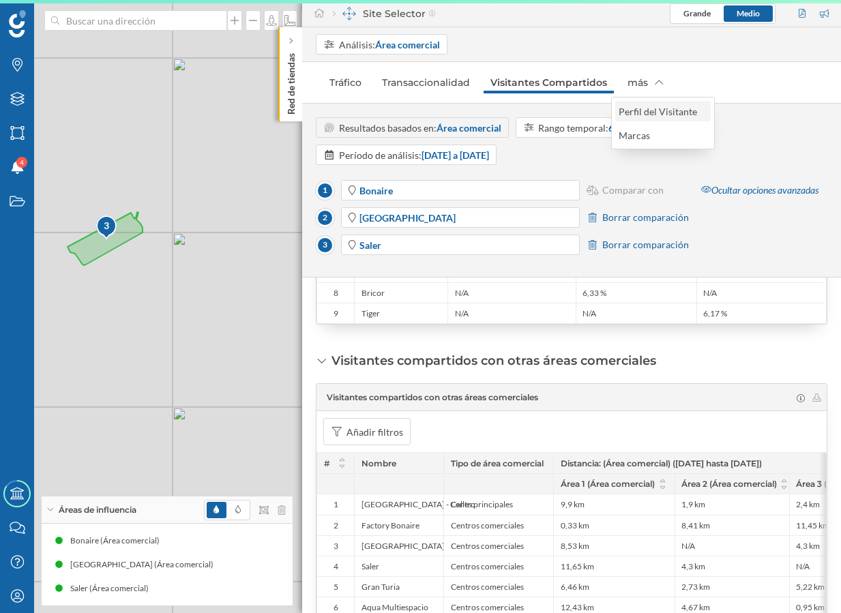
click at [639, 104] on div "Perfil del Visitante" at bounding box center [661, 111] width 85 height 14
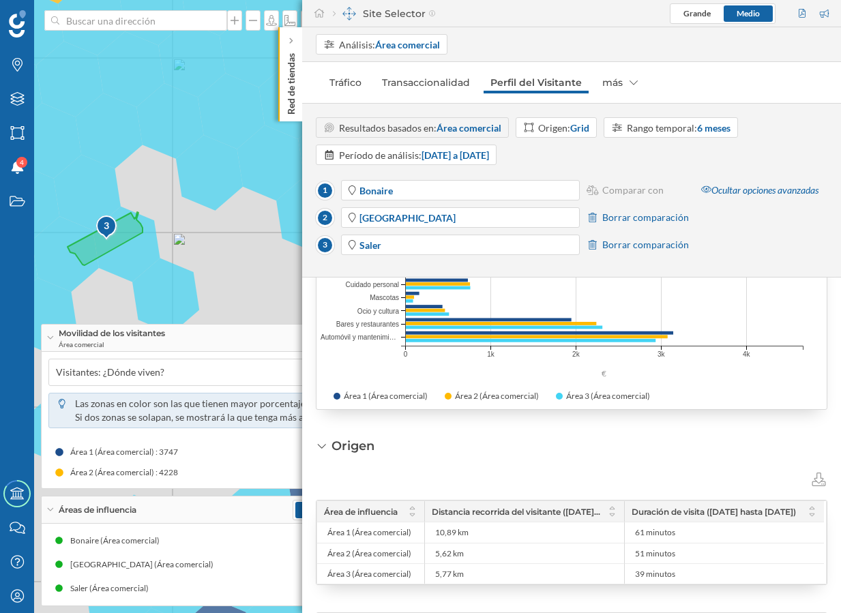
scroll to position [2357, 0]
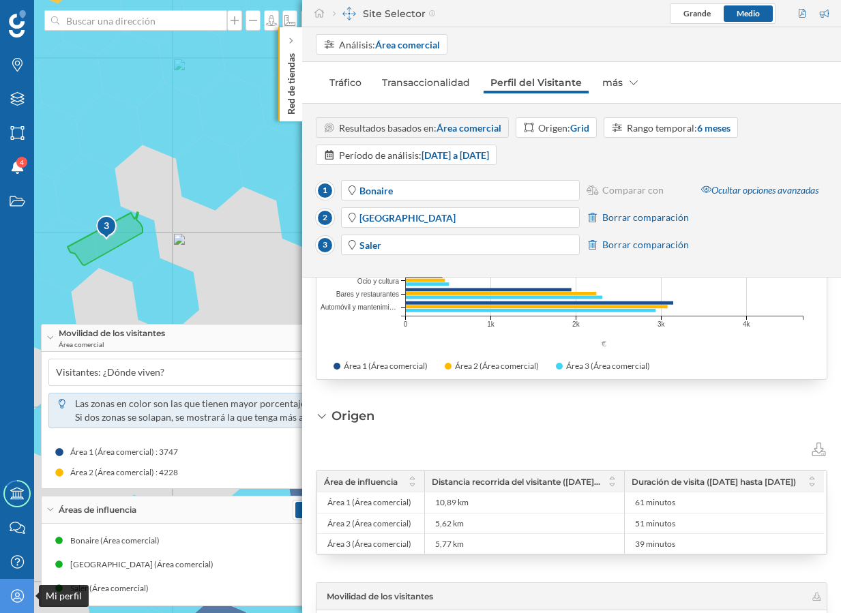
click at [15, 606] on div "Mi perfil" at bounding box center [17, 596] width 34 height 34
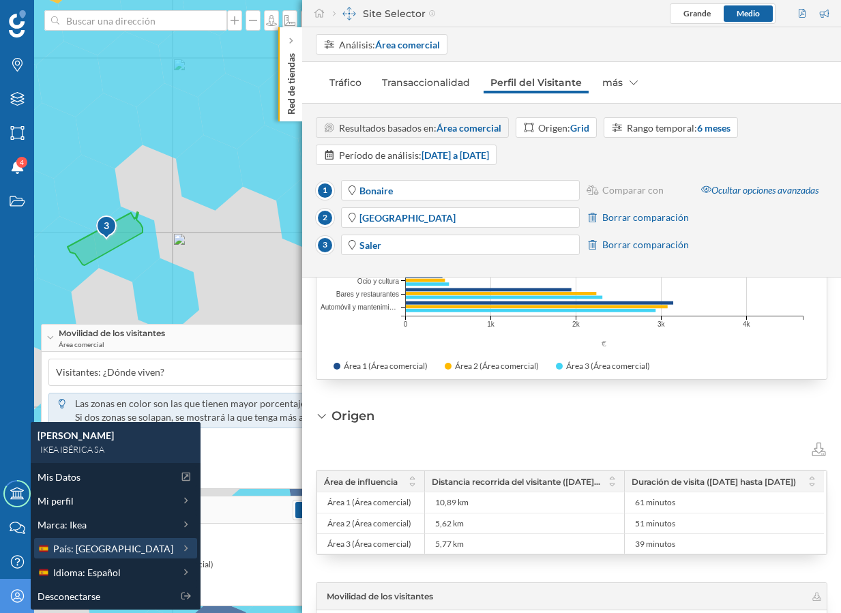
click at [93, 546] on span "País: [GEOGRAPHIC_DATA]" at bounding box center [113, 549] width 120 height 14
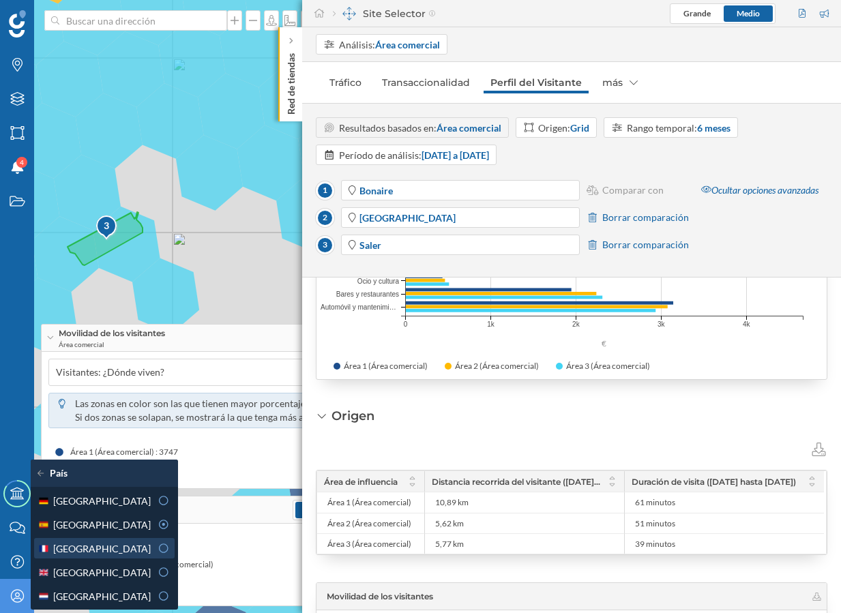
click at [94, 548] on div "[GEOGRAPHIC_DATA]" at bounding box center [94, 549] width 113 height 14
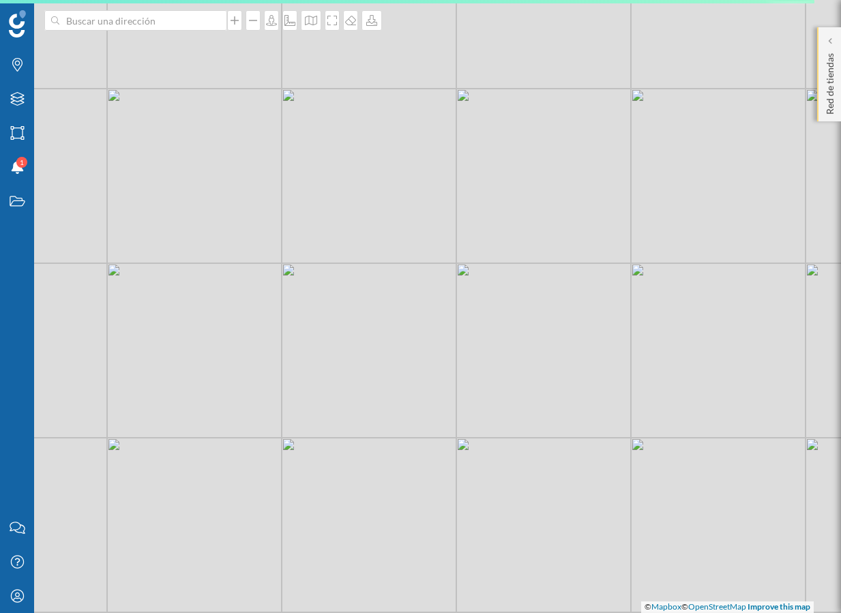
click at [836, 93] on div "Red de tiendas" at bounding box center [829, 74] width 24 height 94
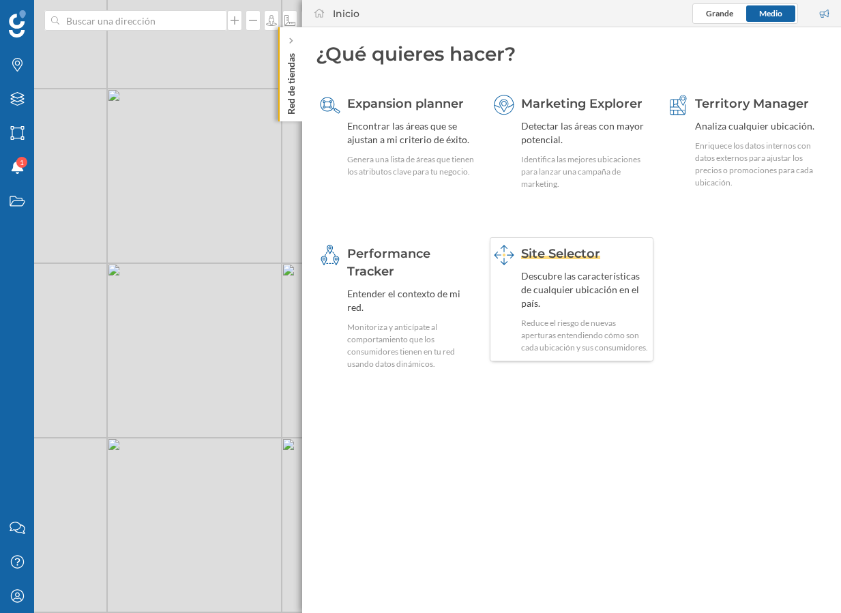
click at [576, 272] on div "Descubre las características de cualquier ubicación en el país." at bounding box center [585, 289] width 128 height 41
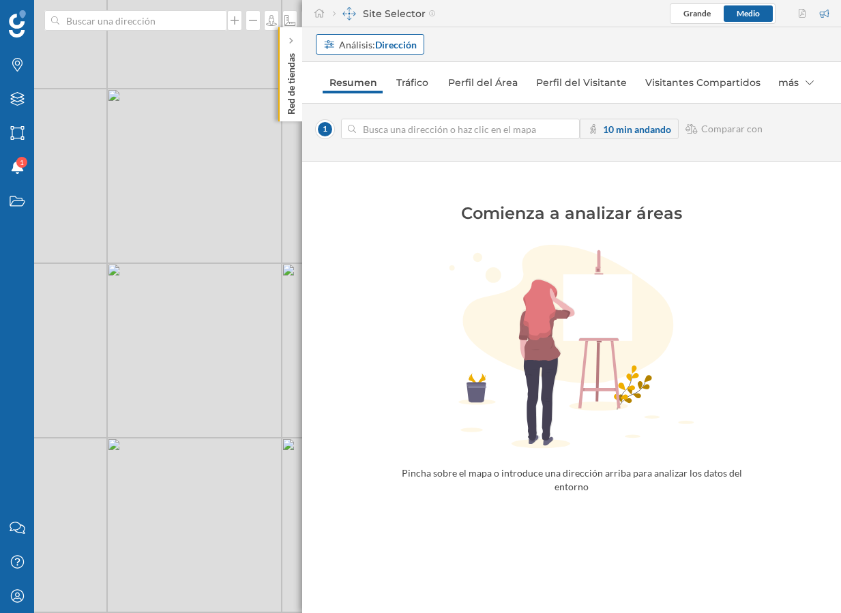
click at [391, 42] on strong "Dirección" at bounding box center [396, 45] width 42 height 12
click at [399, 97] on div "Área comercial" at bounding box center [369, 96] width 92 height 14
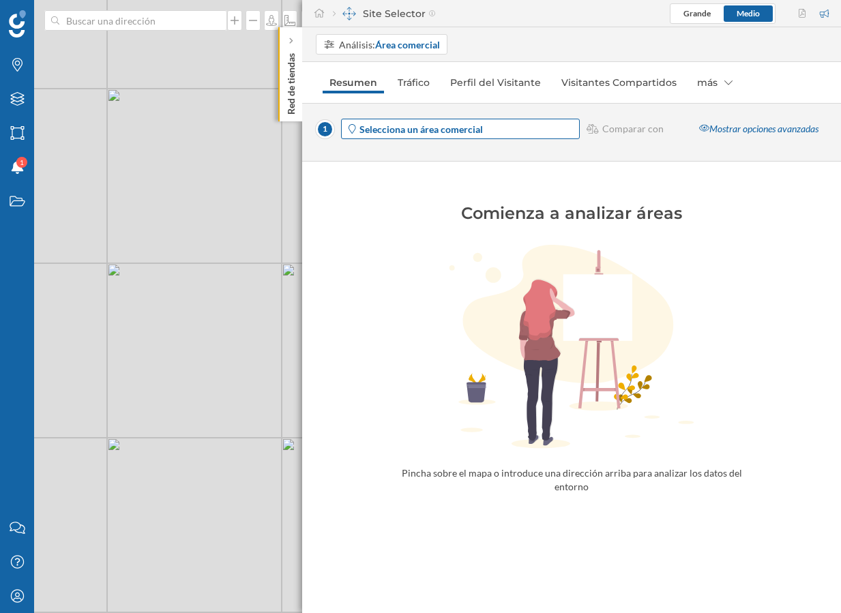
click at [469, 125] on strong "Selecciona un área comercial" at bounding box center [420, 129] width 123 height 12
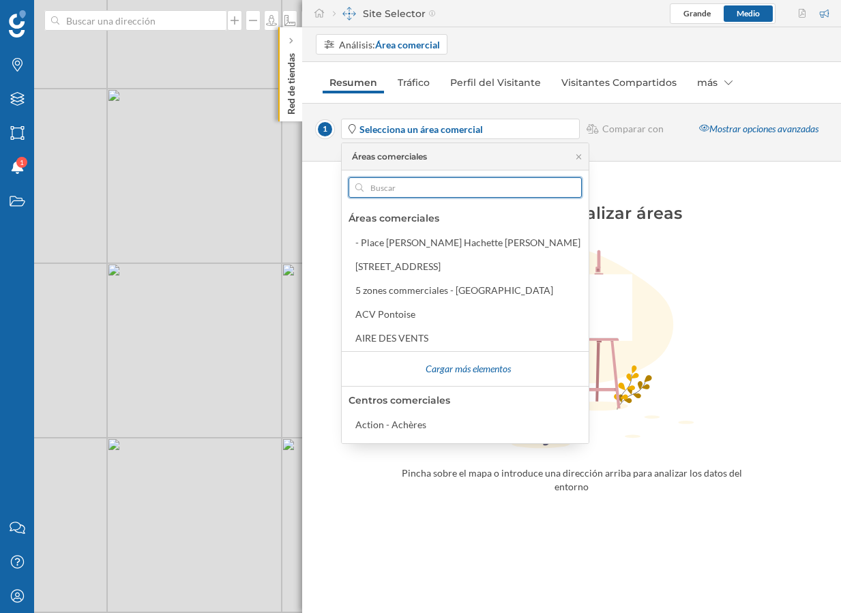
click at [451, 189] on input "text" at bounding box center [465, 187] width 203 height 20
paste input "Les 4 Temps"
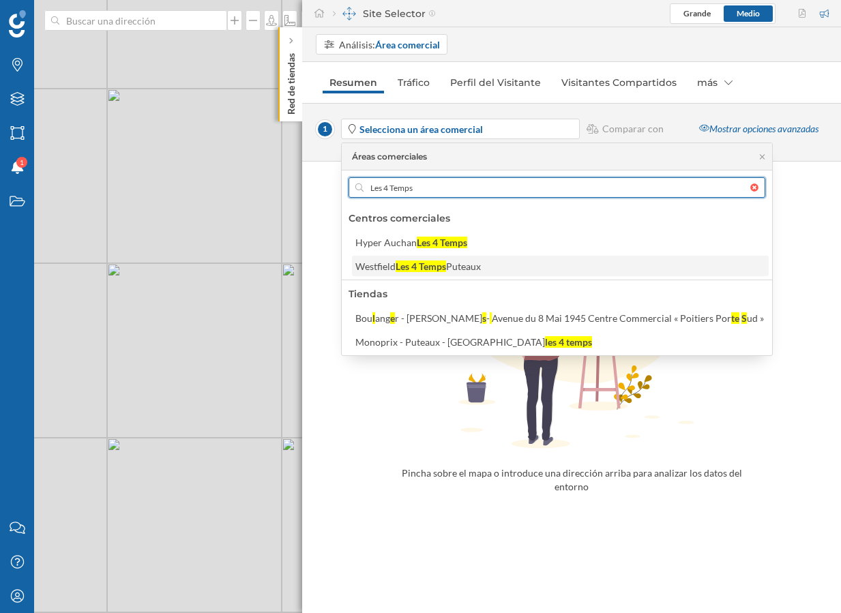
type input "Les 4 Temps"
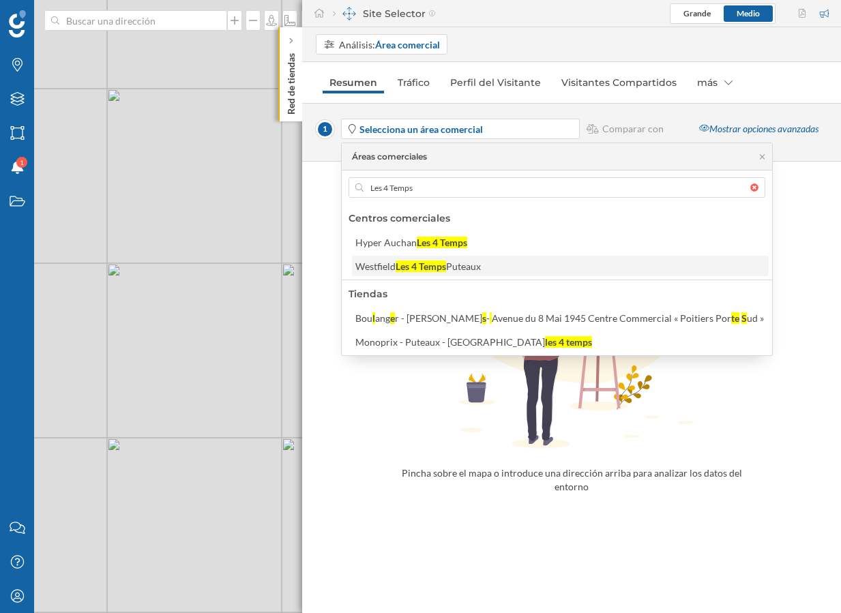
click at [461, 258] on div "Westfield Les 4 Temps Puteaux" at bounding box center [560, 266] width 417 height 20
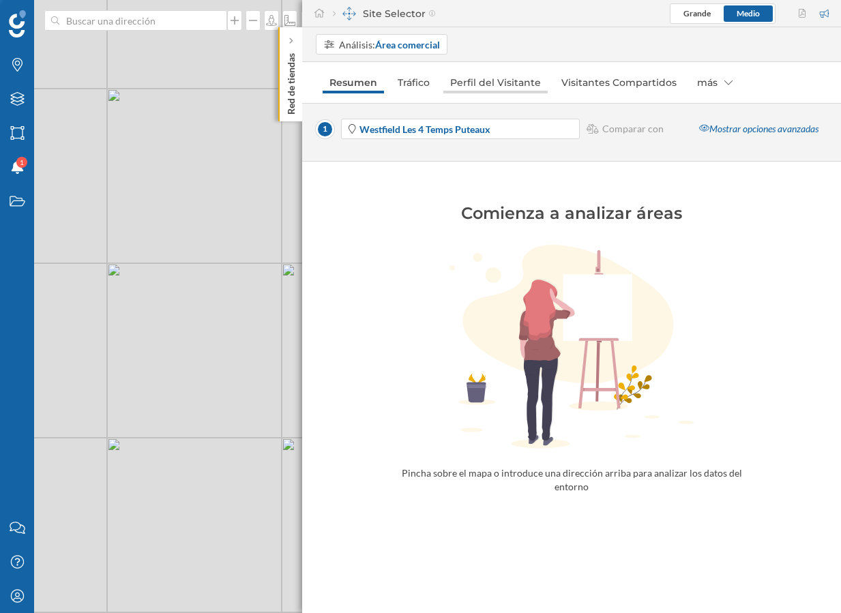
click at [513, 89] on link "Perfil del Visitante" at bounding box center [495, 83] width 104 height 22
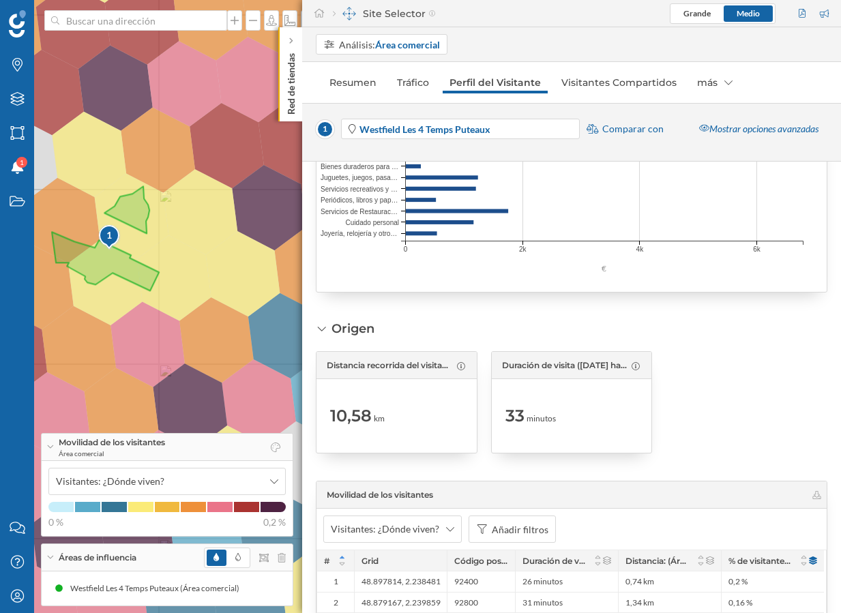
scroll to position [2244, 0]
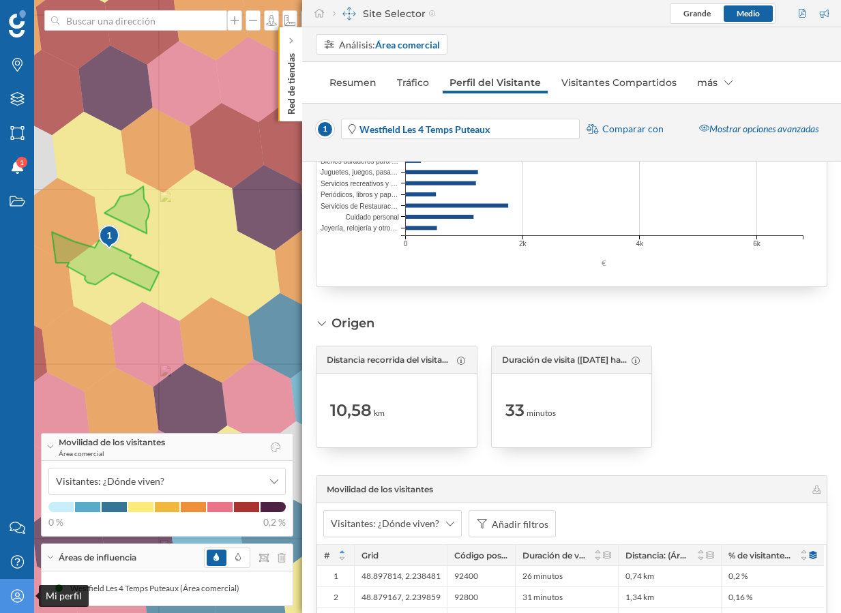
click at [30, 598] on div "Mi perfil" at bounding box center [17, 596] width 34 height 34
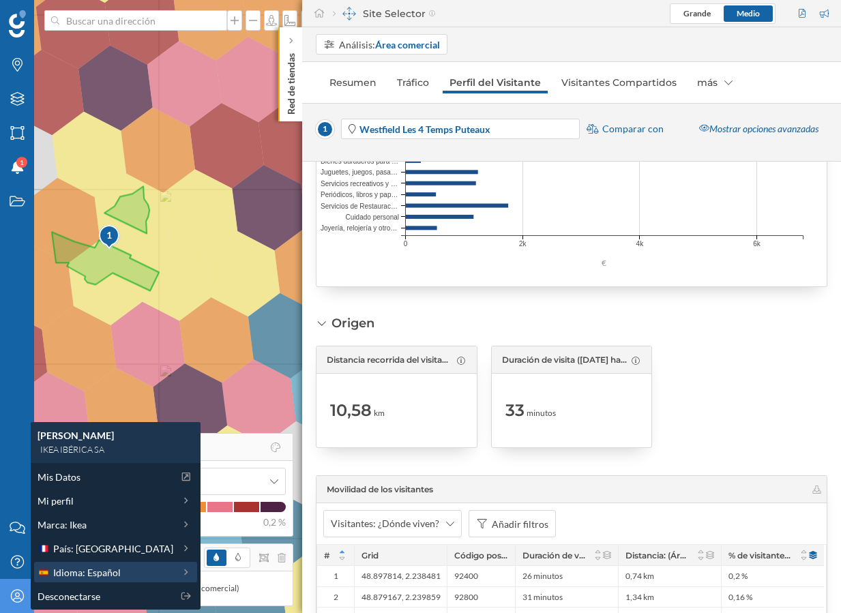
click at [80, 576] on span "Idioma: Español" at bounding box center [87, 573] width 68 height 14
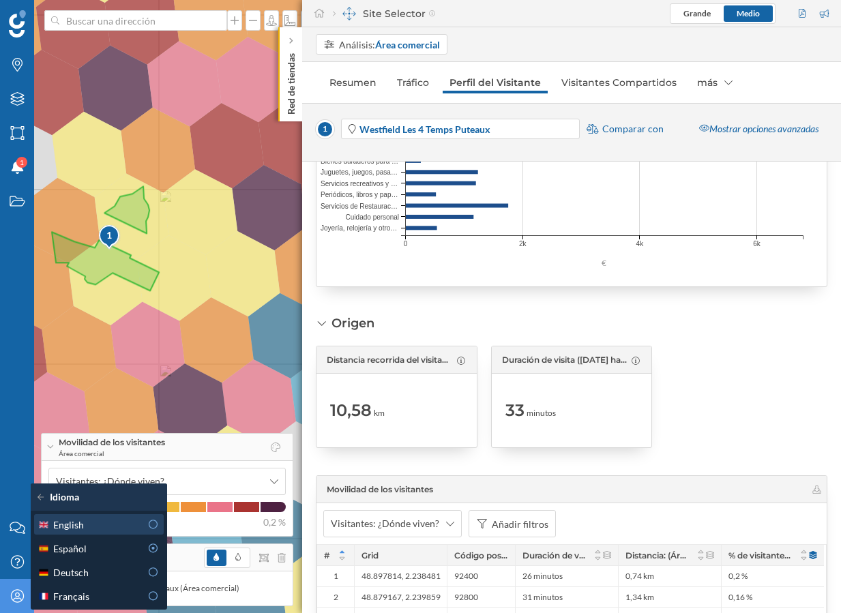
click at [114, 530] on div "English" at bounding box center [89, 525] width 103 height 14
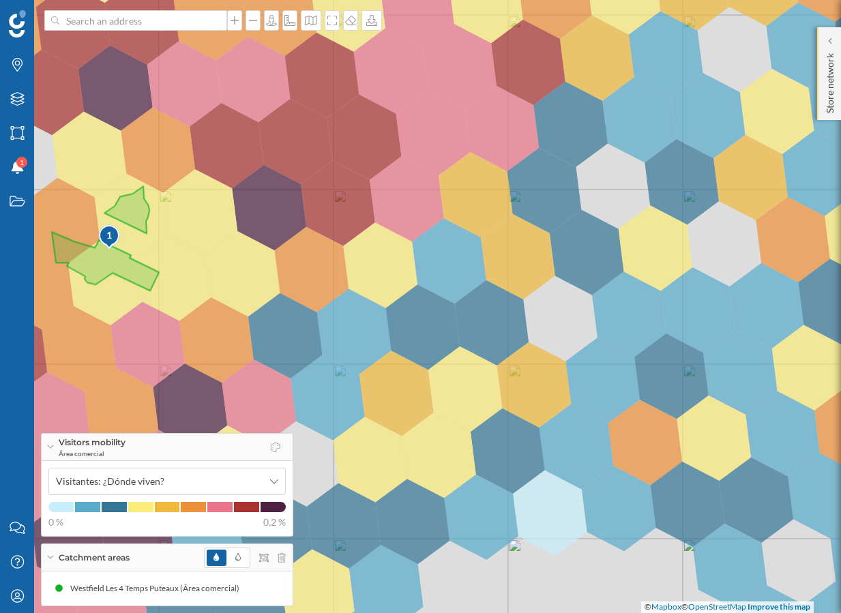
click at [827, 88] on p "Store network" at bounding box center [830, 80] width 14 height 65
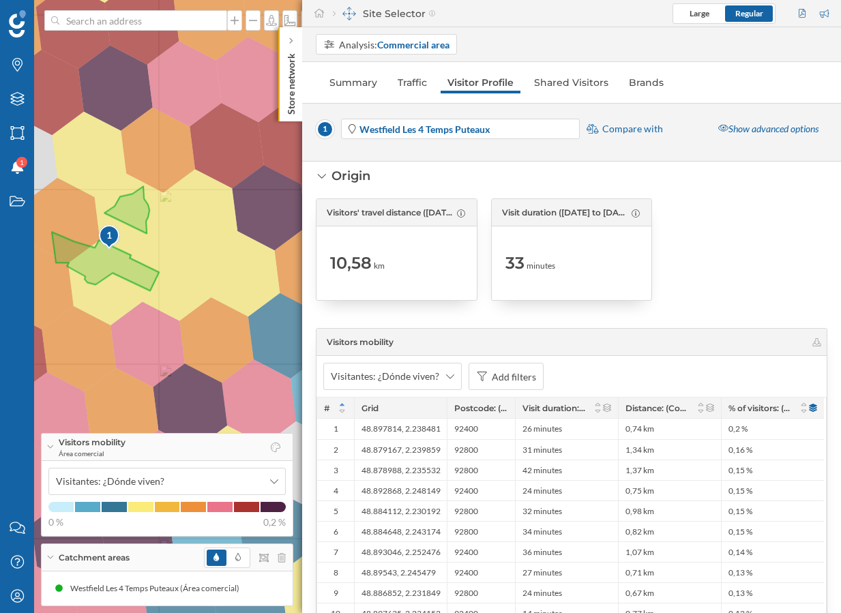
scroll to position [2353, 0]
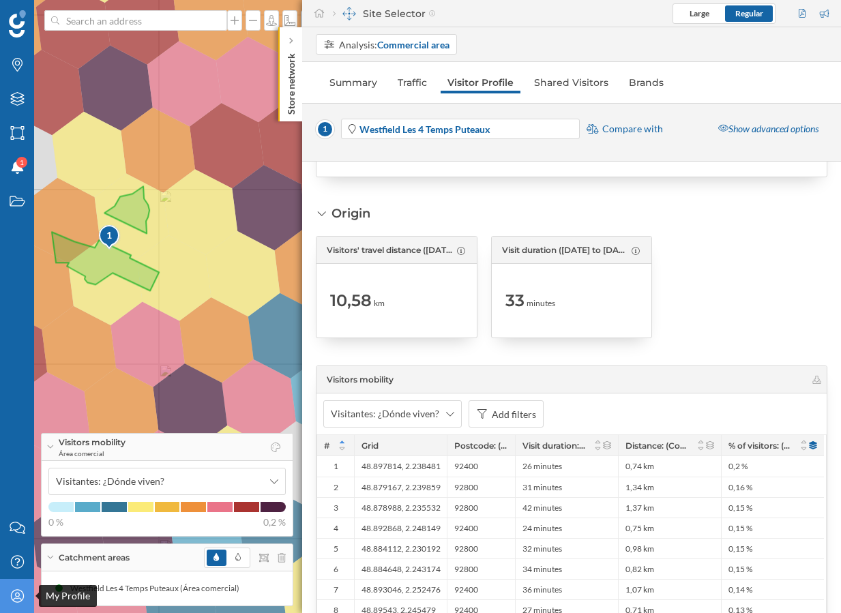
click at [18, 598] on icon "My Profile" at bounding box center [17, 596] width 17 height 14
